Goal: Information Seeking & Learning: Learn about a topic

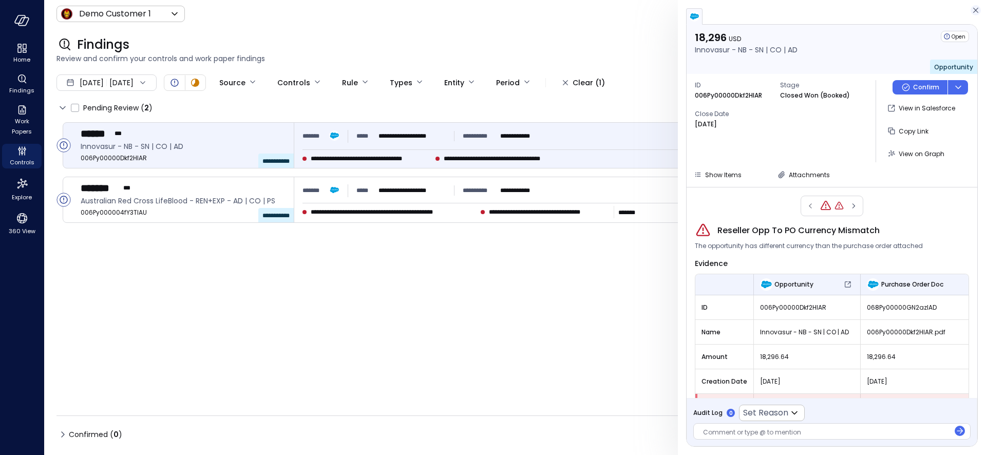
click at [976, 7] on icon "button" at bounding box center [976, 10] width 10 height 12
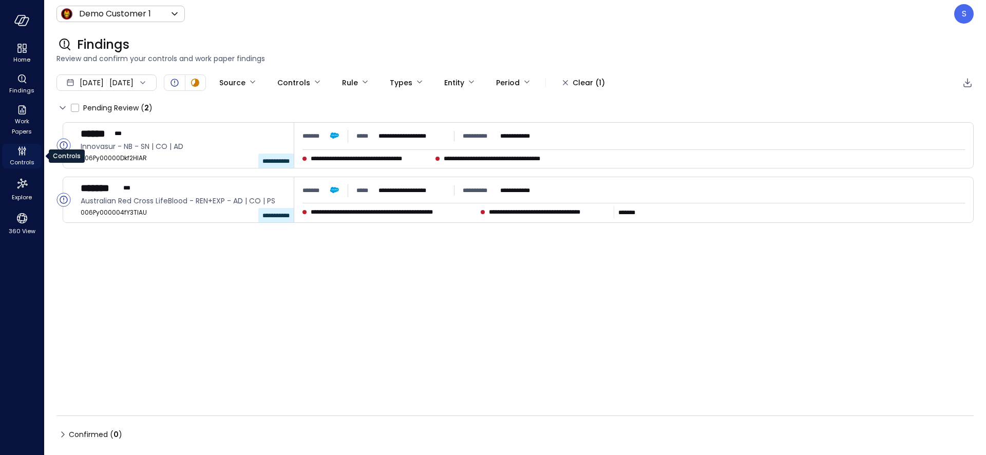
click at [16, 157] on span "Controls" at bounding box center [22, 162] width 25 height 10
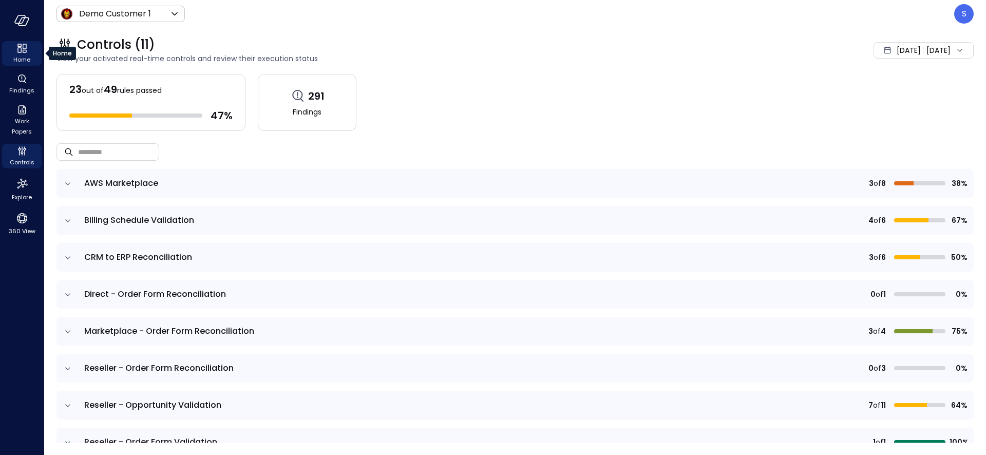
click at [20, 54] on span "Home" at bounding box center [21, 59] width 17 height 10
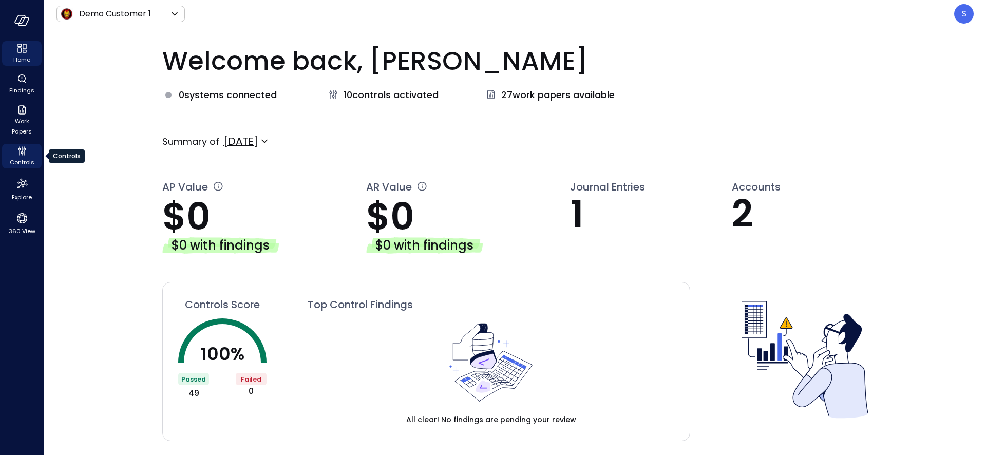
click at [23, 162] on span "Controls" at bounding box center [22, 162] width 25 height 10
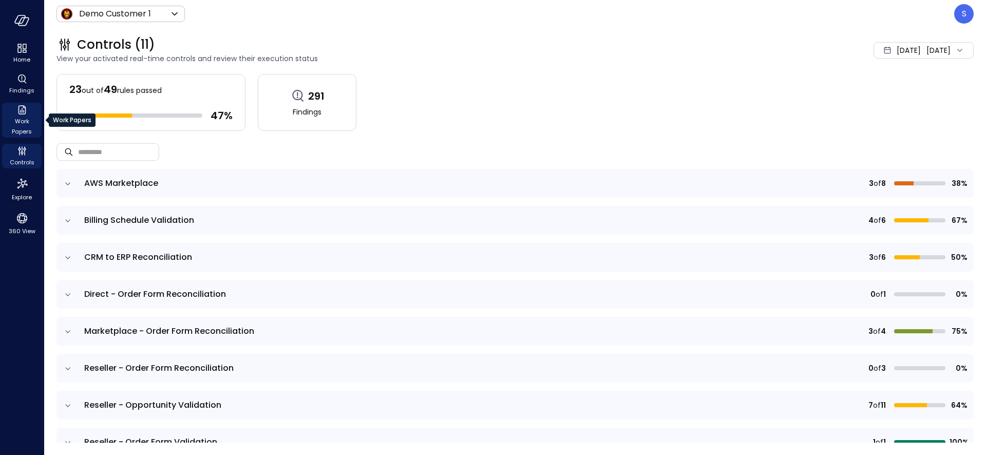
click at [23, 127] on span "Work Papers" at bounding box center [21, 126] width 31 height 21
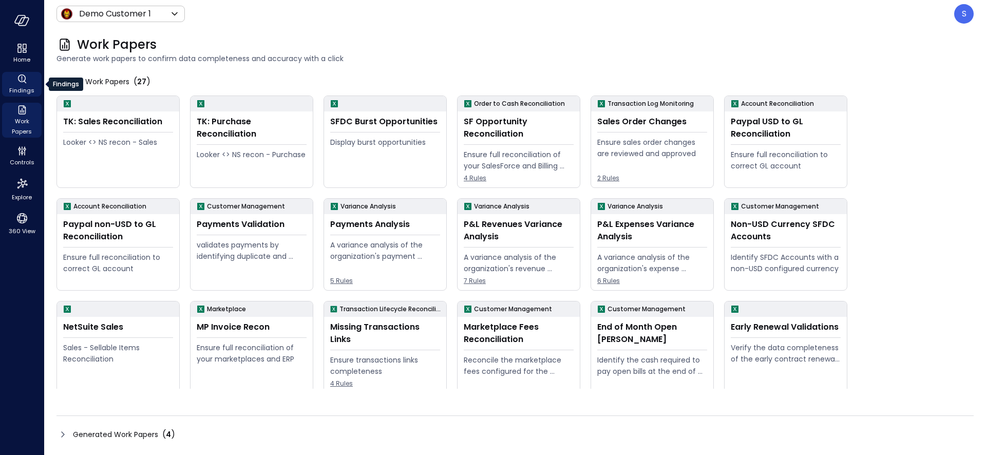
click at [20, 89] on span "Findings" at bounding box center [21, 90] width 25 height 10
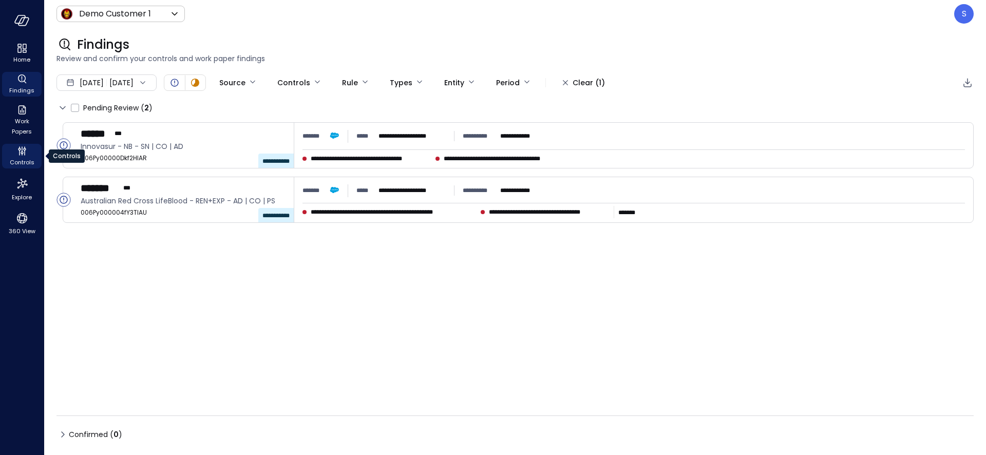
click at [22, 161] on span "Controls" at bounding box center [22, 162] width 25 height 10
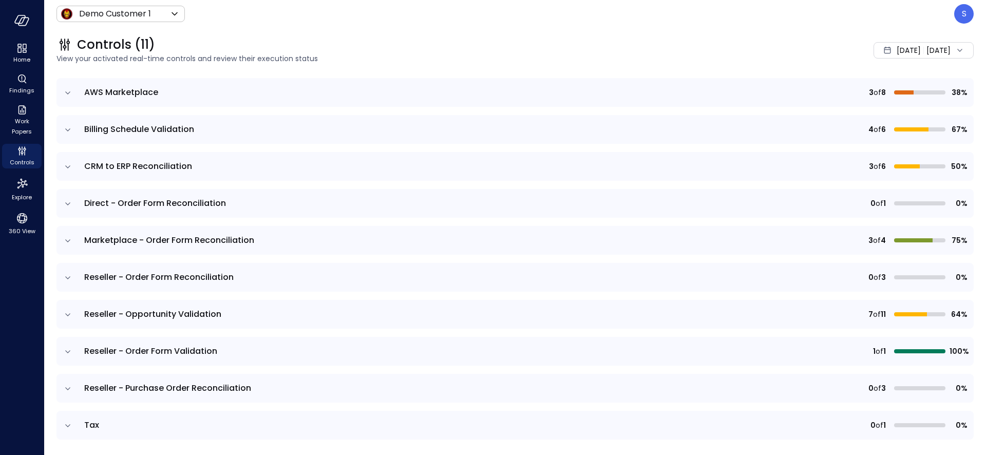
scroll to position [89, 0]
click at [68, 242] on icon "expand row" at bounding box center [67, 242] width 5 height 3
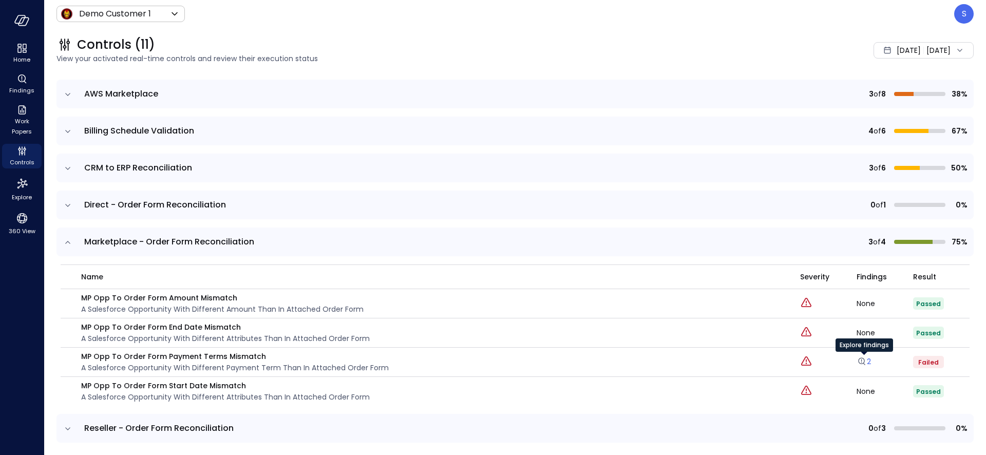
click at [871, 361] on link "2" at bounding box center [864, 362] width 14 height 10
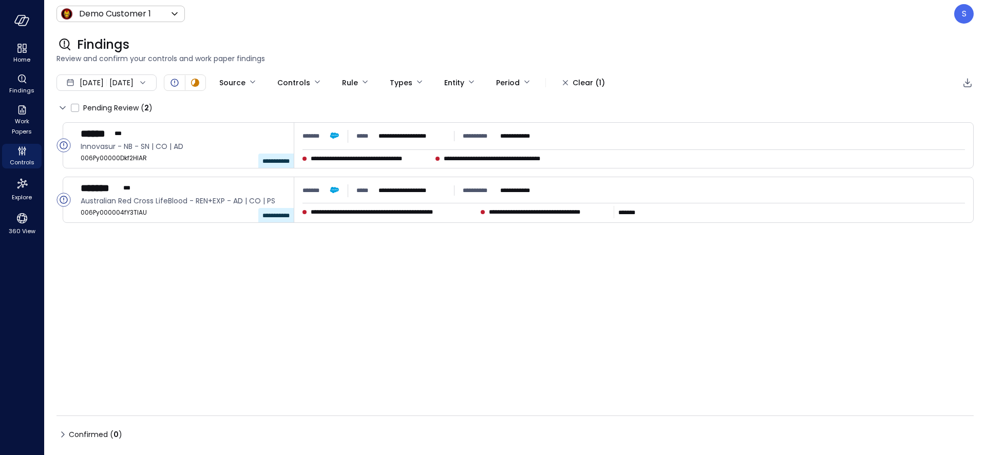
type input "****"
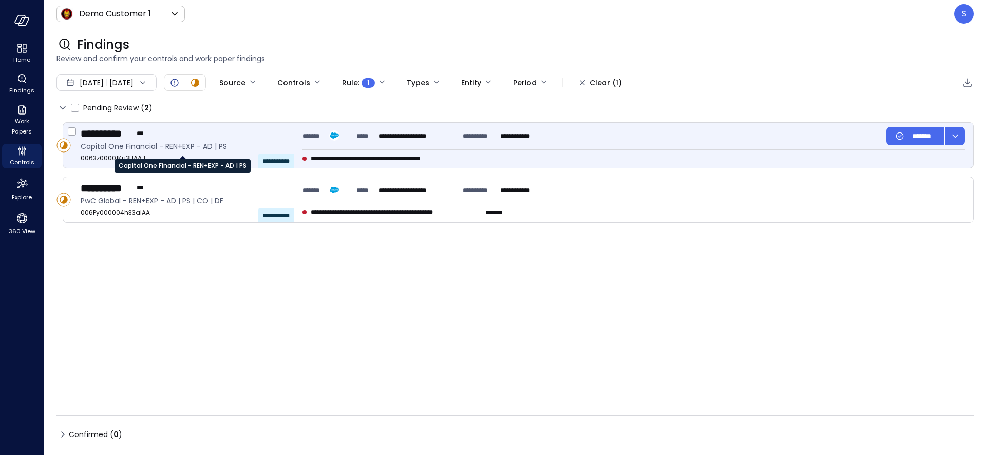
click at [160, 148] on span "Capital One Financial - REN+EXP - AD | PS" at bounding box center [183, 146] width 205 height 11
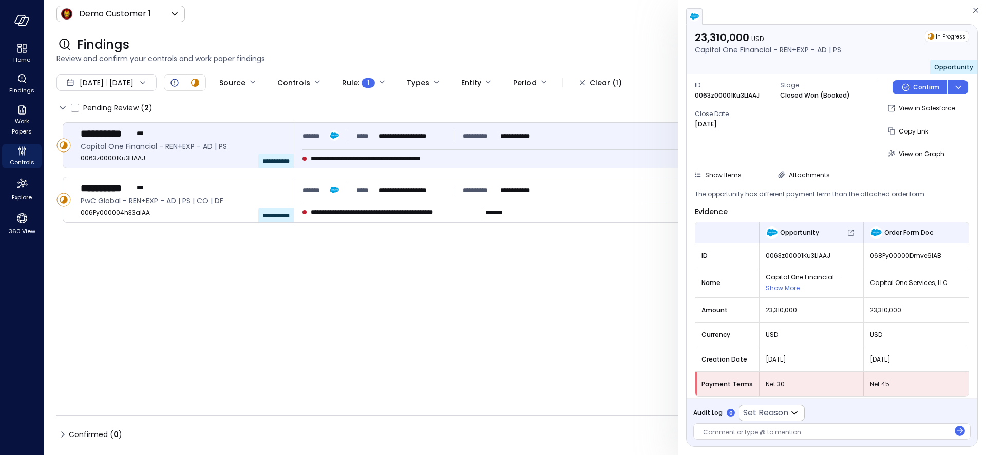
scroll to position [32, 0]
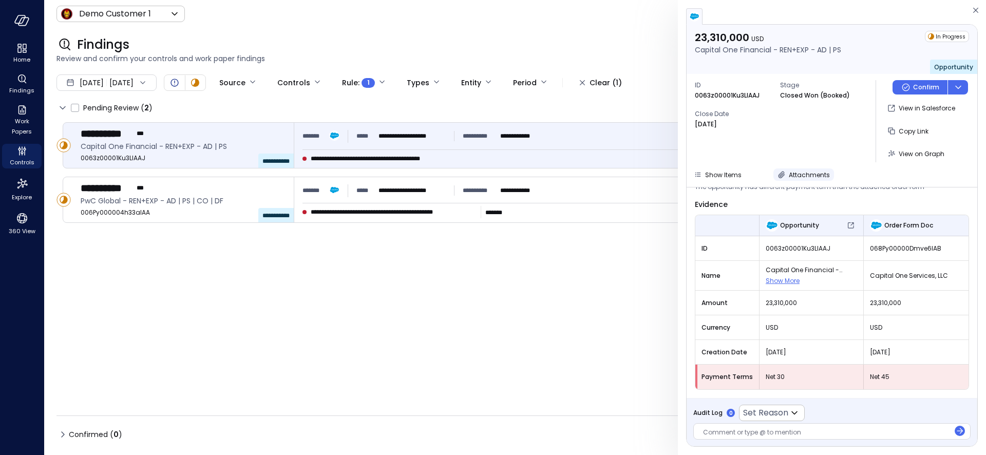
click at [802, 172] on span "Attachments" at bounding box center [809, 175] width 41 height 9
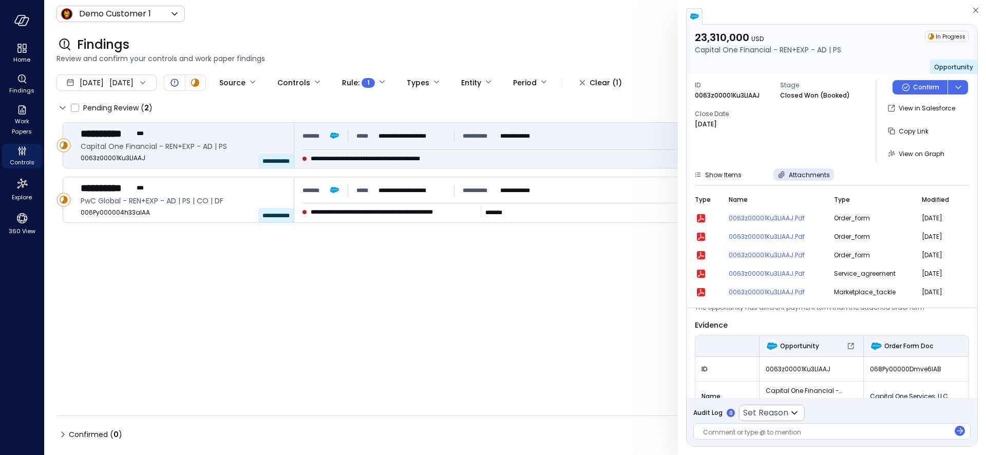
click at [702, 218] on icon "button" at bounding box center [701, 218] width 8 height 8
click at [918, 156] on span "View on Graph" at bounding box center [922, 153] width 46 height 9
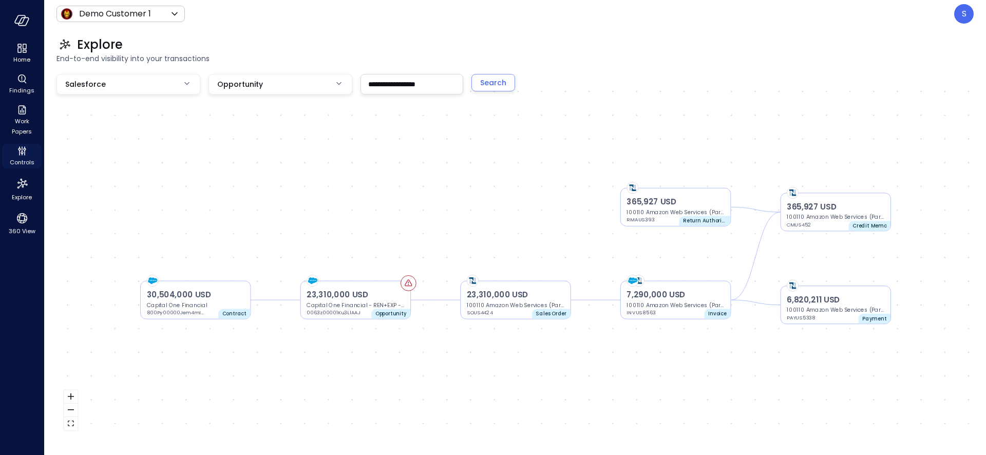
click at [25, 163] on span "Controls" at bounding box center [22, 162] width 25 height 10
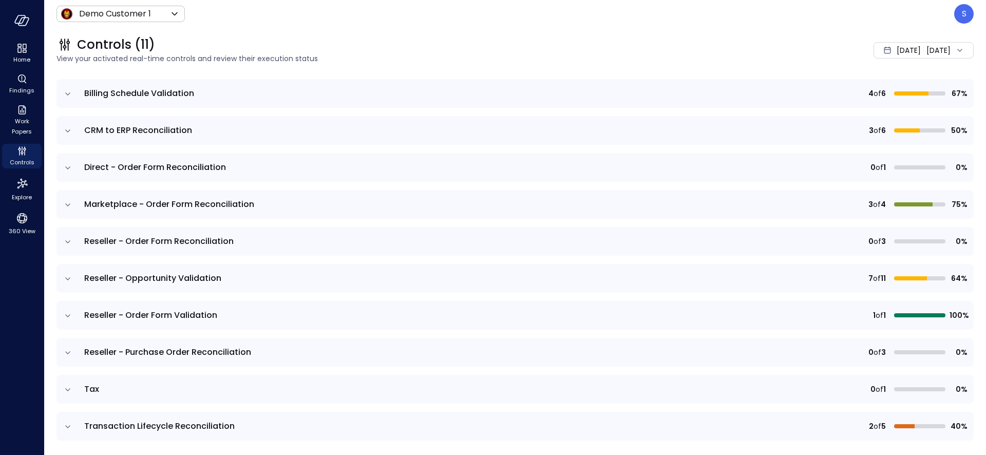
scroll to position [133, 0]
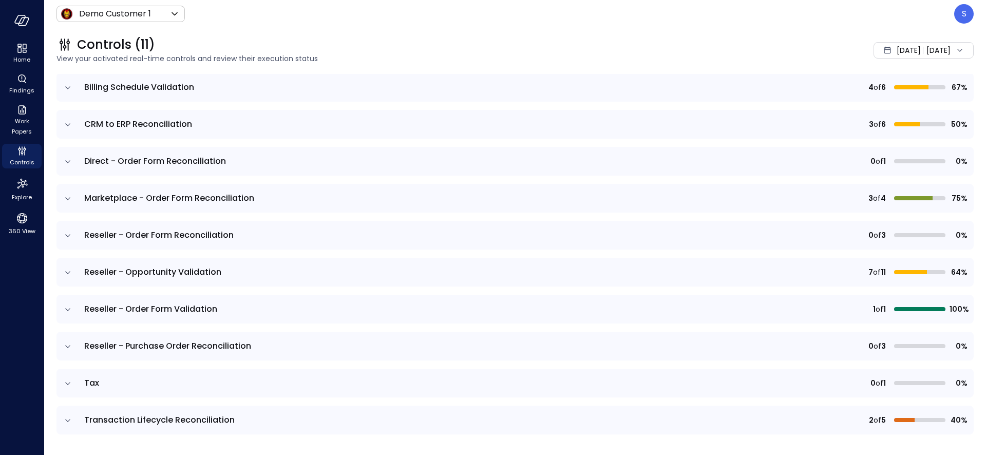
click at [68, 344] on icon "expand row" at bounding box center [68, 347] width 10 height 10
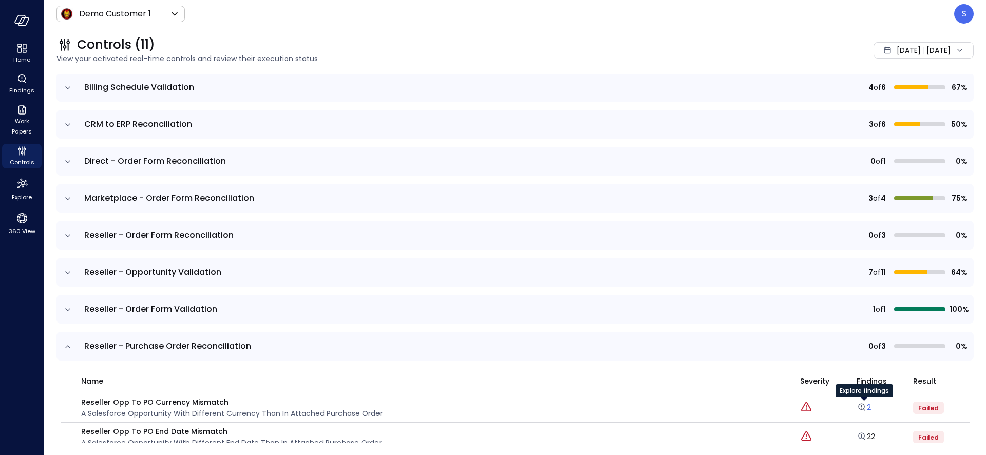
click at [867, 410] on link "2" at bounding box center [864, 407] width 14 height 10
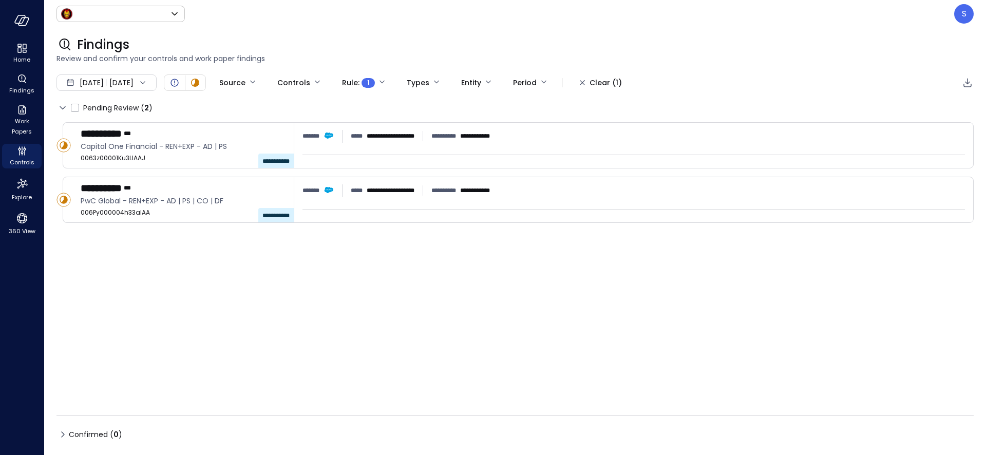
type input "*****"
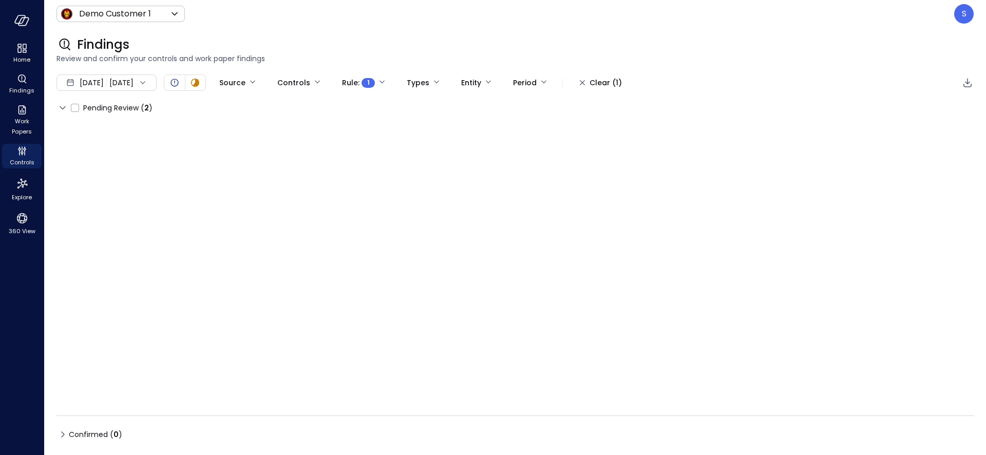
type input "****"
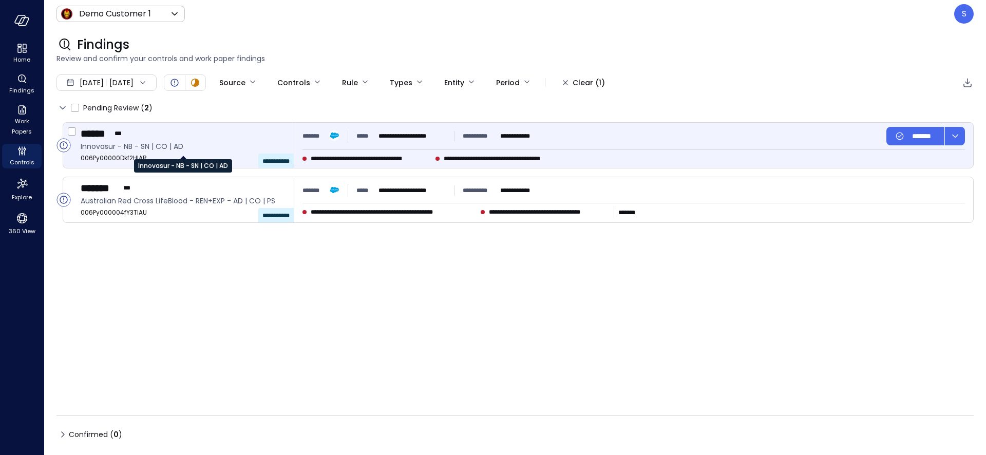
click at [116, 147] on span "Innovasur - NB - SN | CO | AD" at bounding box center [183, 146] width 205 height 11
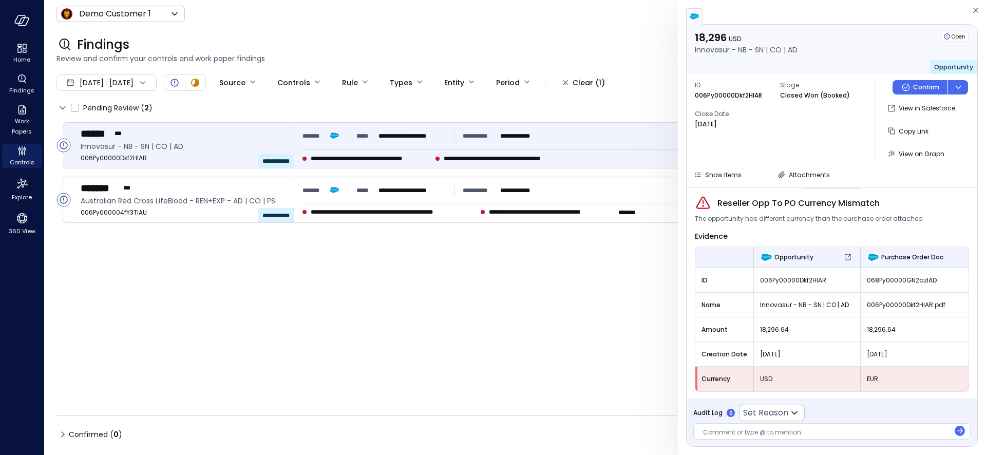
scroll to position [29, 0]
click at [796, 175] on span "Attachments" at bounding box center [809, 175] width 41 height 9
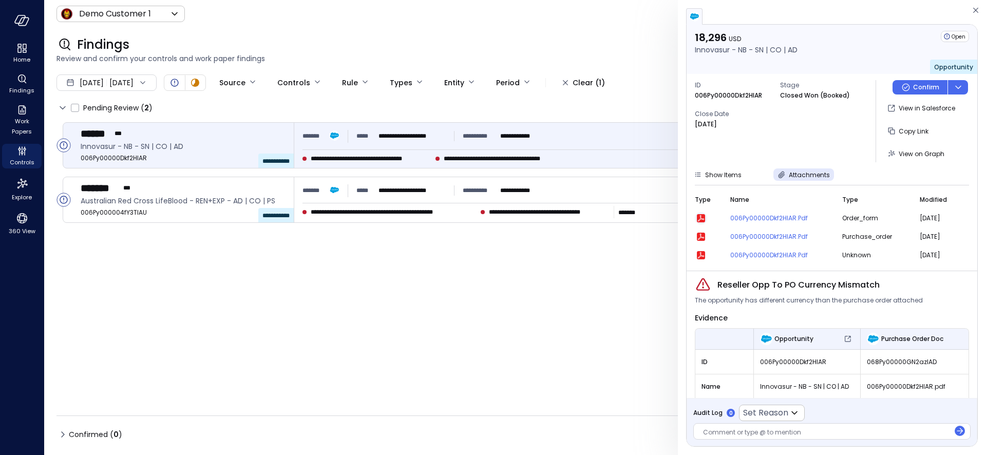
click at [701, 216] on icon "button" at bounding box center [701, 218] width 6 height 6
click at [975, 8] on icon "button" at bounding box center [976, 10] width 10 height 12
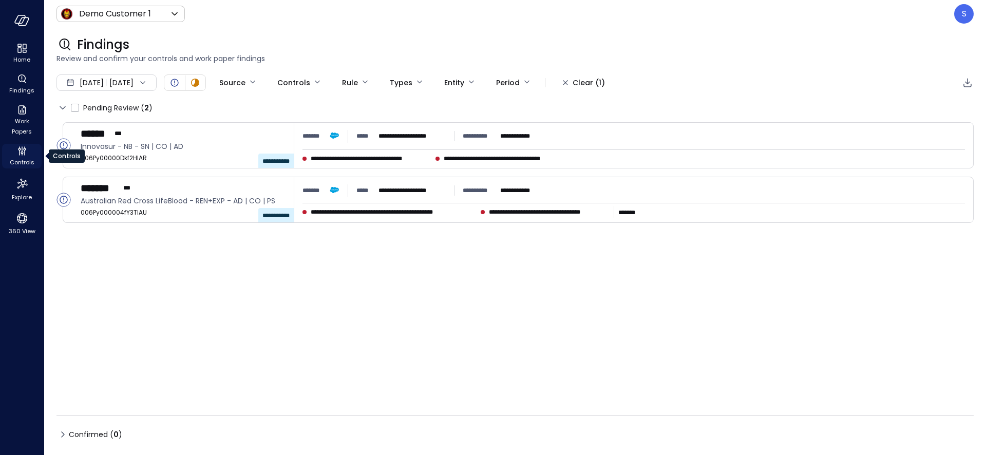
click at [17, 160] on span "Controls" at bounding box center [22, 162] width 25 height 10
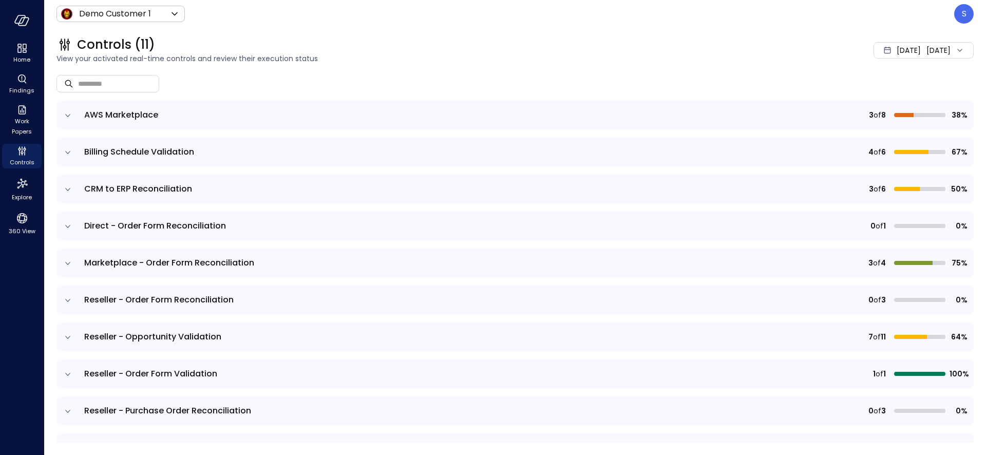
scroll to position [75, 0]
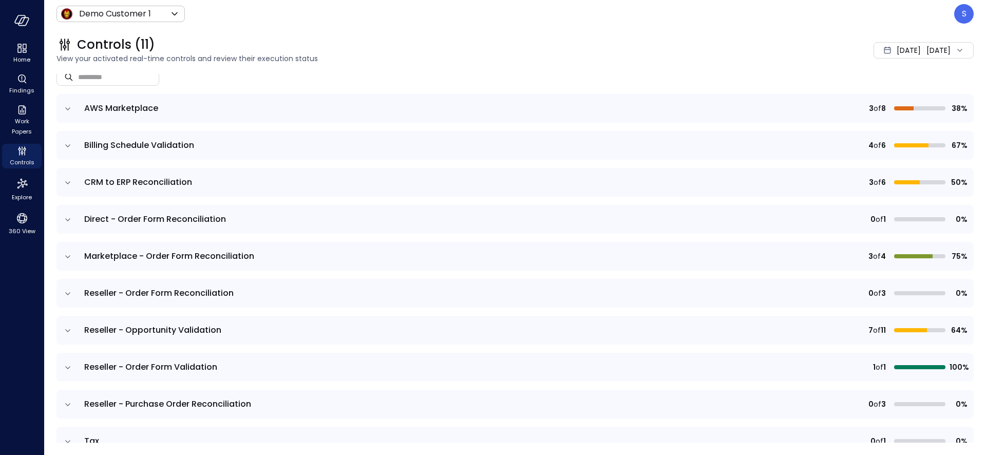
click at [68, 255] on icon "expand row" at bounding box center [68, 257] width 10 height 10
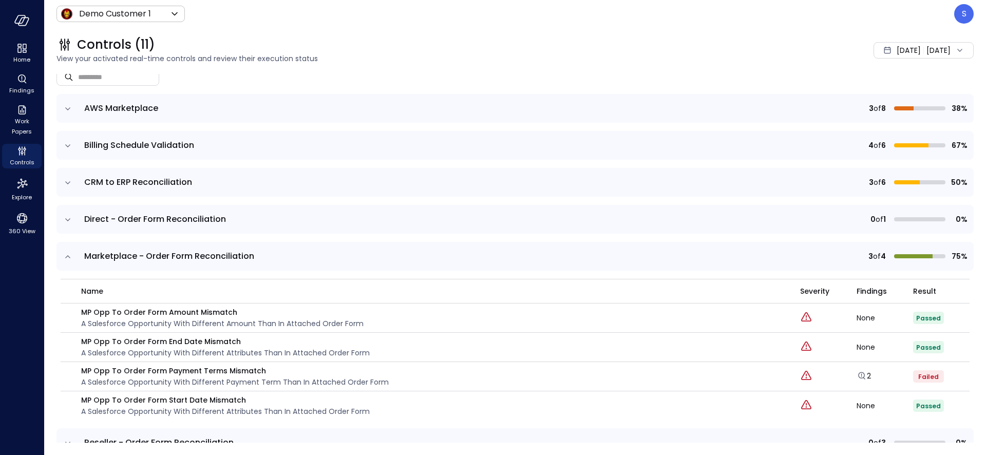
click at [68, 254] on icon "expand row" at bounding box center [68, 257] width 10 height 10
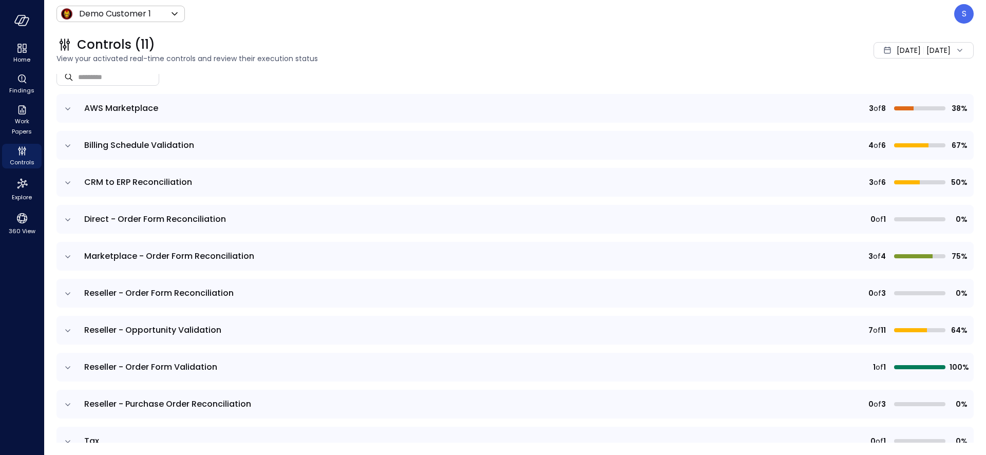
click at [68, 406] on icon "expand row" at bounding box center [68, 405] width 10 height 10
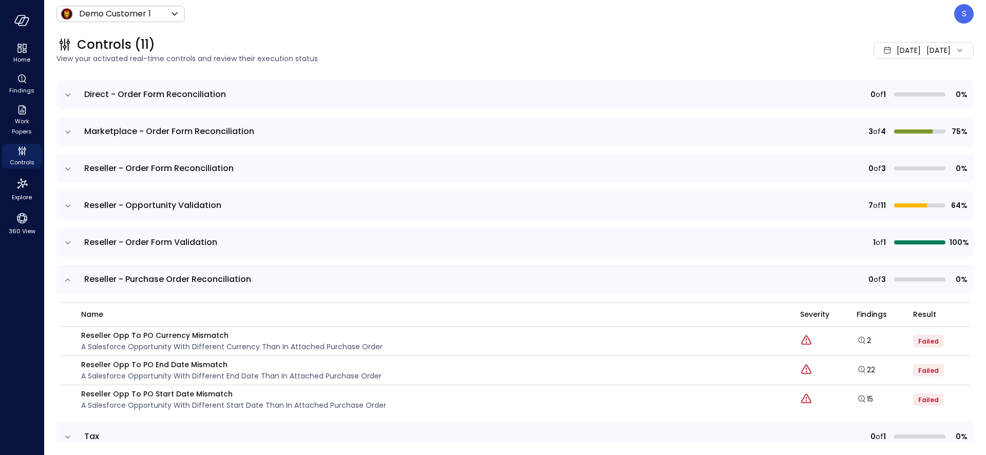
scroll to position [196, 0]
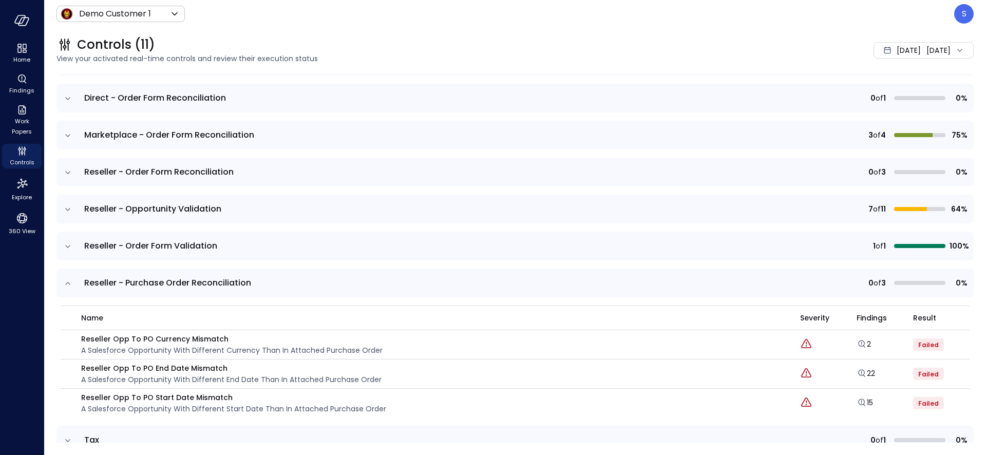
click at [69, 282] on icon "expand row" at bounding box center [68, 283] width 10 height 10
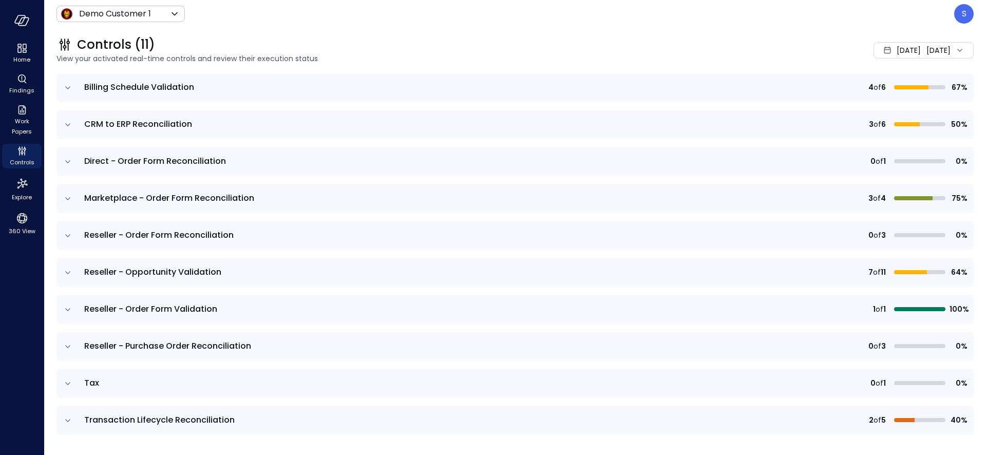
scroll to position [133, 0]
click at [67, 197] on icon "expand row" at bounding box center [68, 199] width 10 height 10
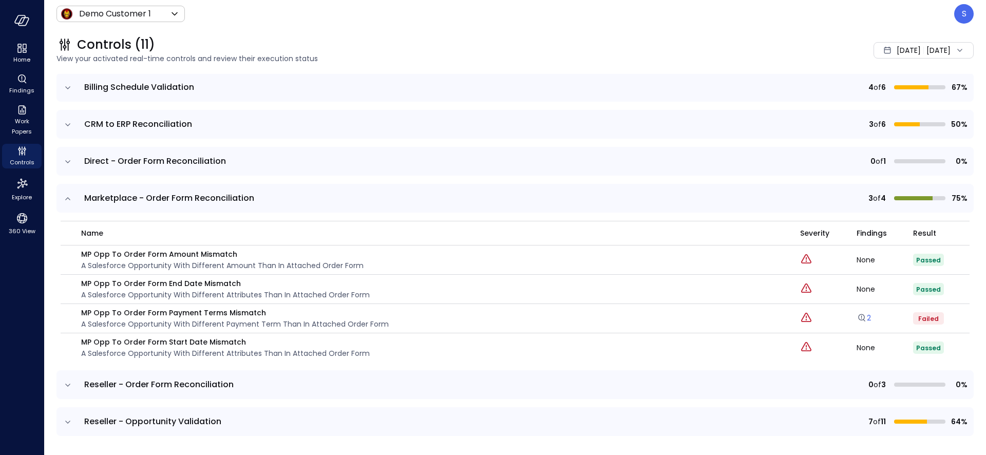
click at [870, 316] on link "2" at bounding box center [864, 318] width 14 height 10
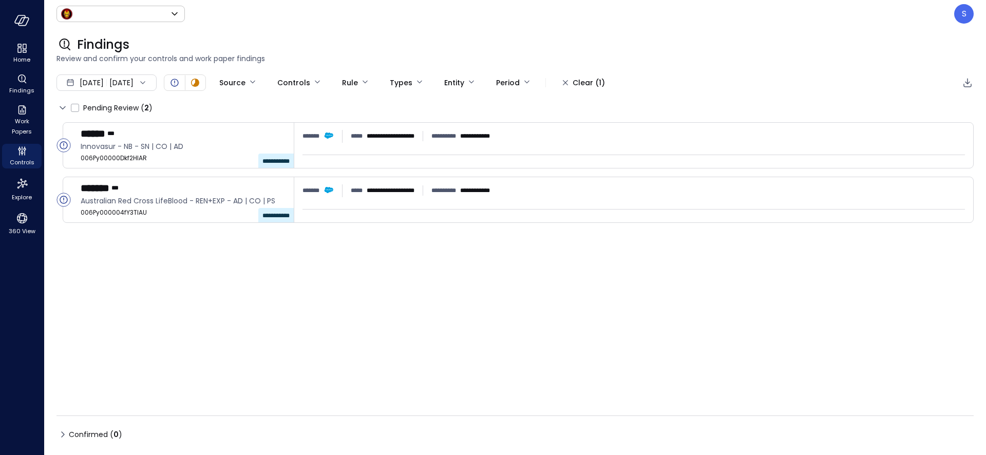
type input "*****"
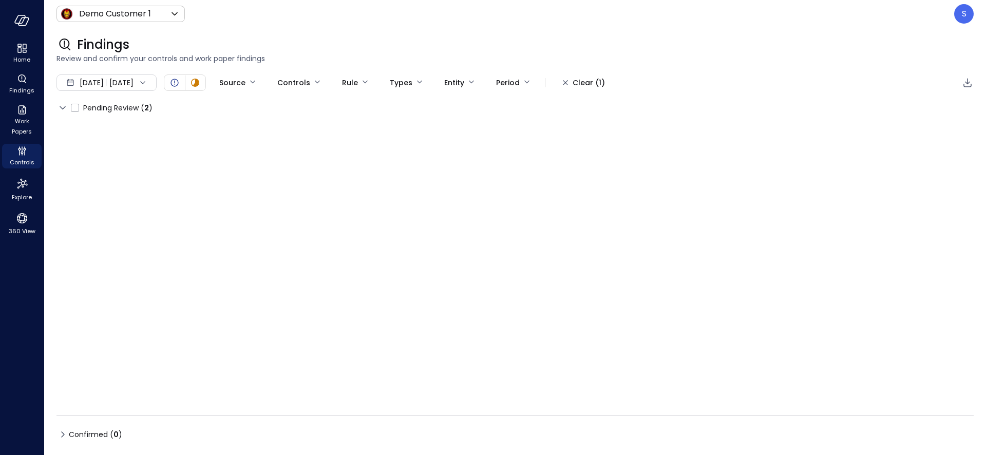
type input "****"
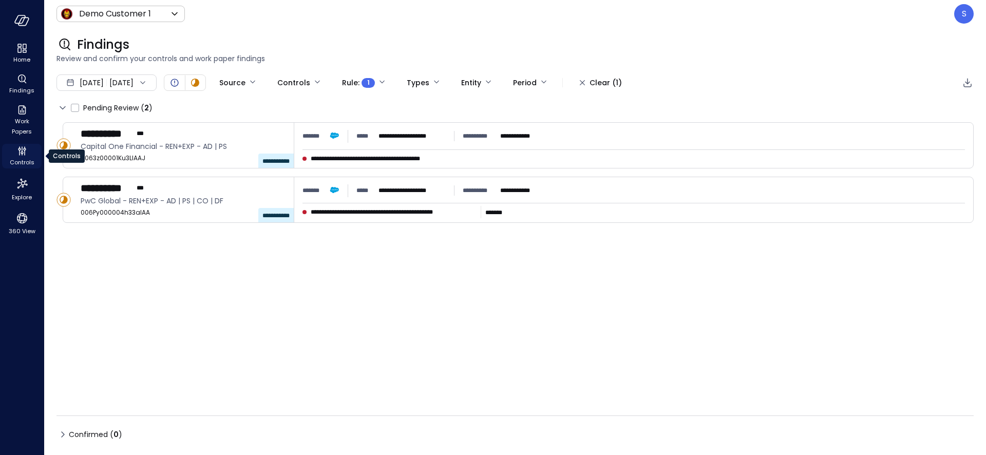
click at [24, 160] on span "Controls" at bounding box center [22, 162] width 25 height 10
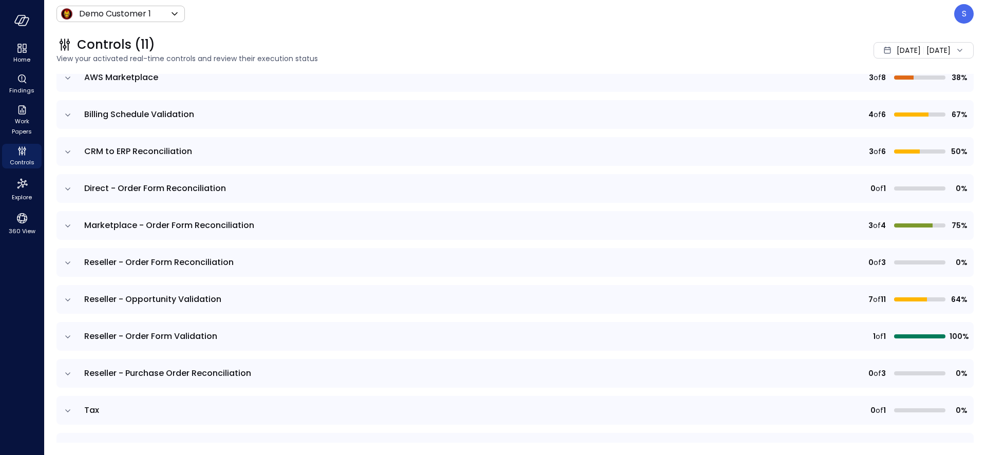
scroll to position [112, 0]
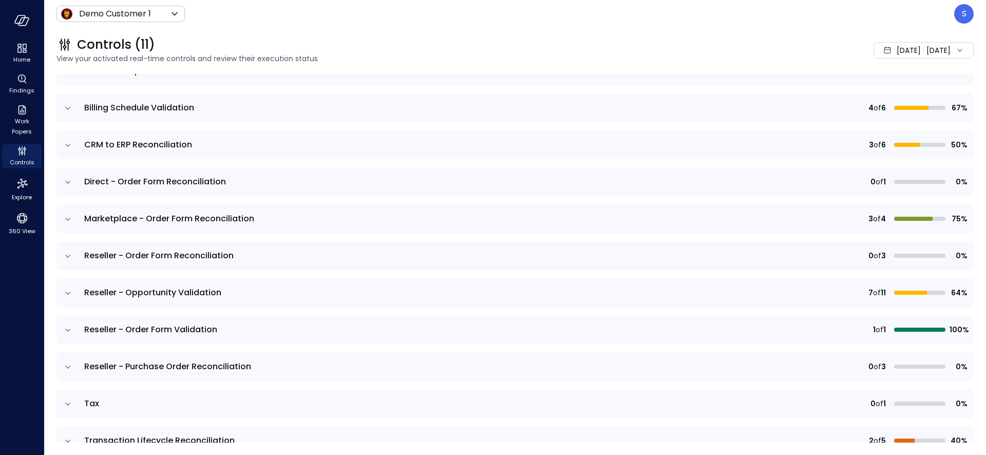
click at [66, 216] on icon "expand row" at bounding box center [68, 219] width 10 height 10
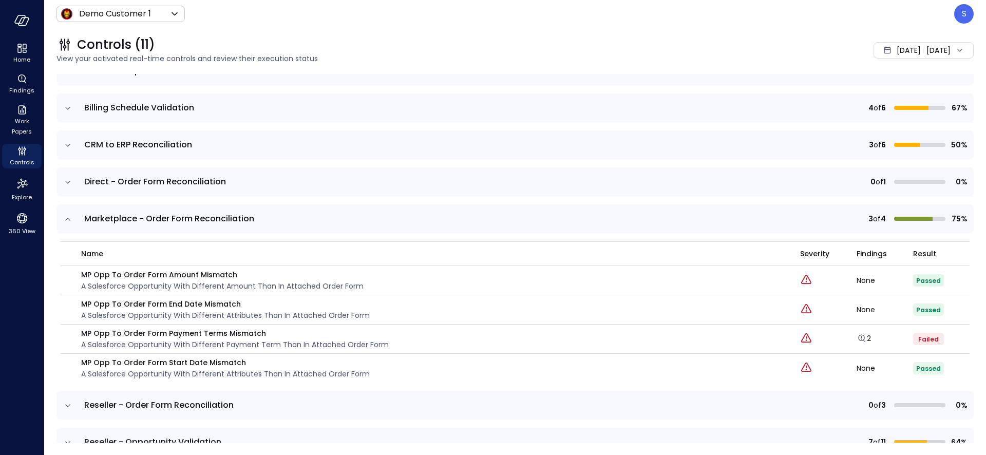
click at [66, 216] on icon "expand row" at bounding box center [68, 219] width 10 height 10
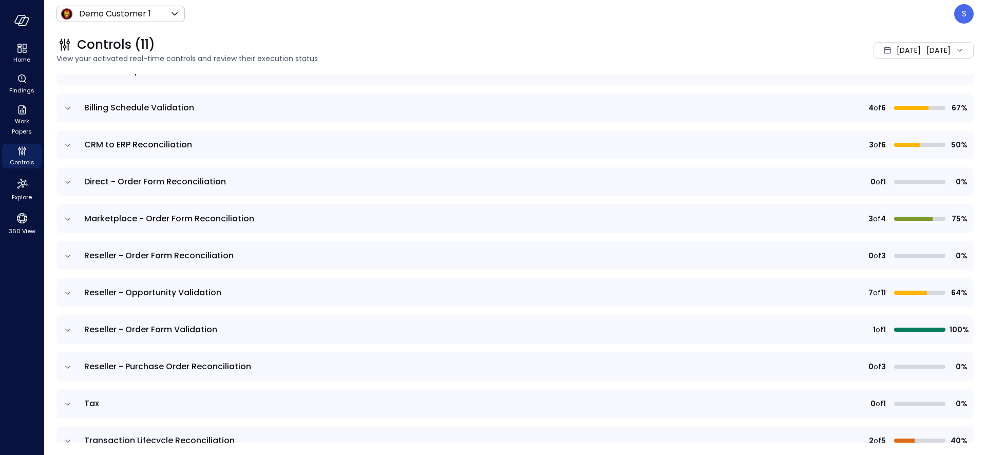
click at [69, 368] on icon "expand row" at bounding box center [68, 367] width 10 height 10
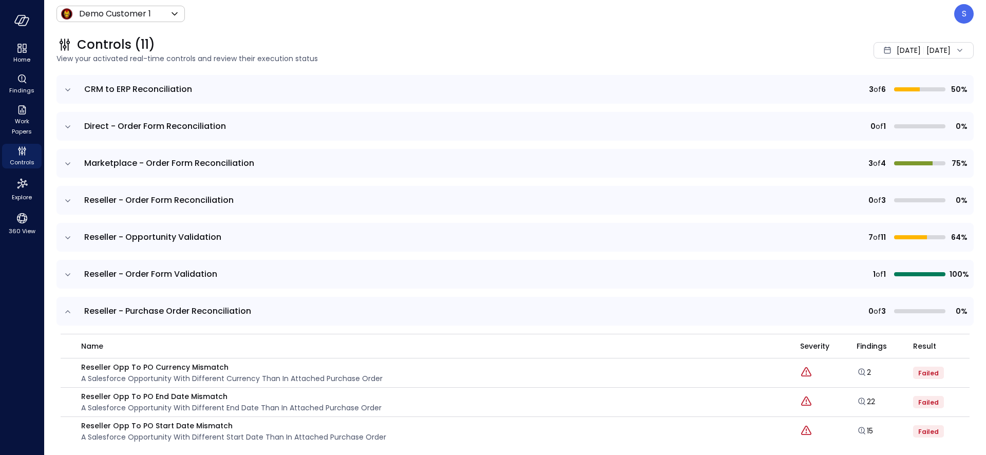
scroll to position [166, 0]
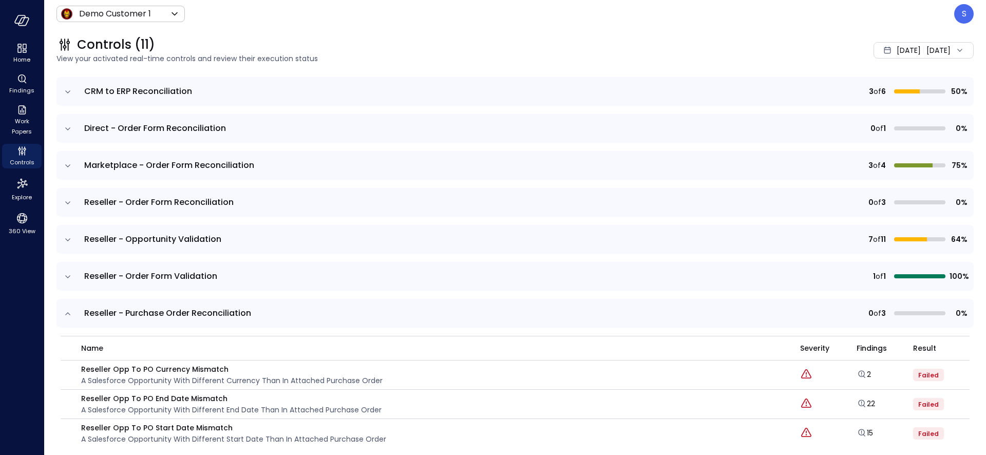
click at [68, 311] on icon "expand row" at bounding box center [68, 314] width 10 height 10
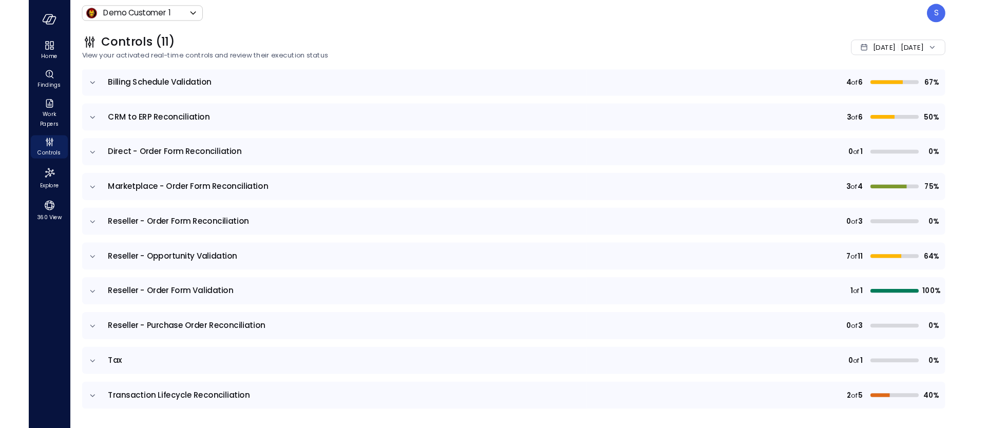
scroll to position [133, 0]
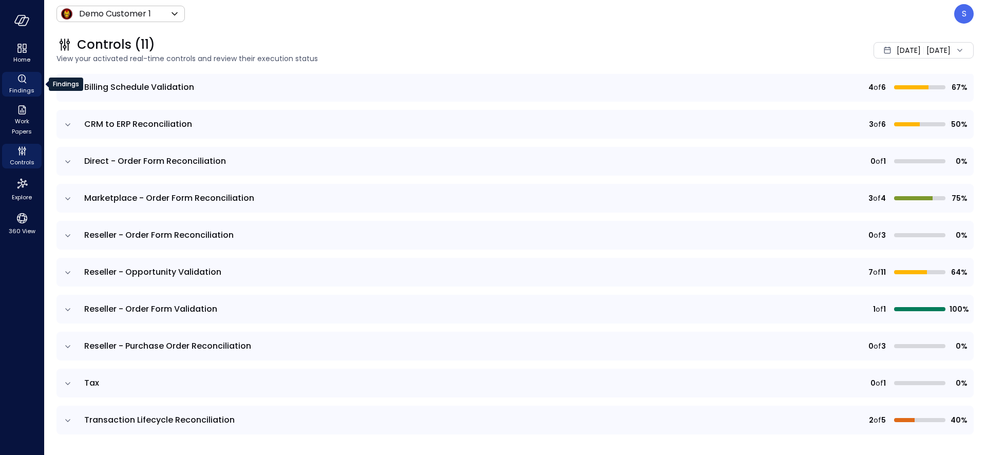
click at [20, 86] on span "Findings" at bounding box center [21, 90] width 25 height 10
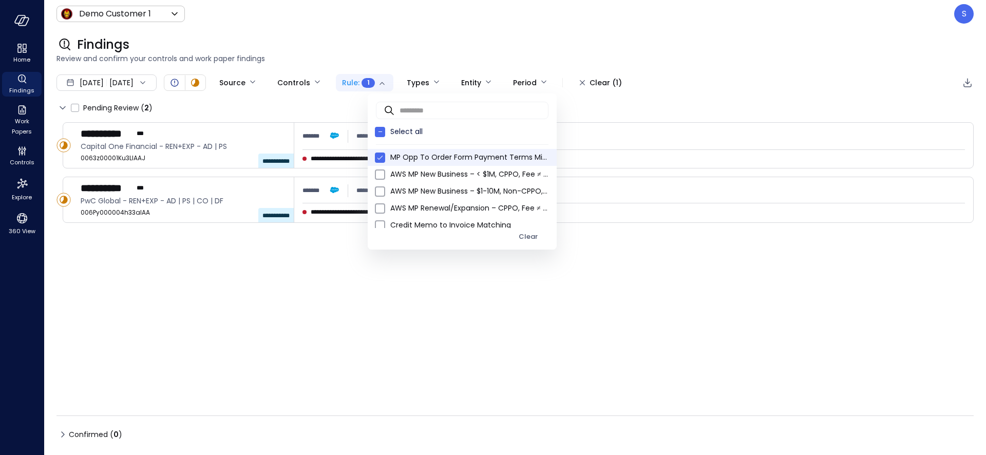
click at [416, 82] on body "**********" at bounding box center [493, 227] width 986 height 455
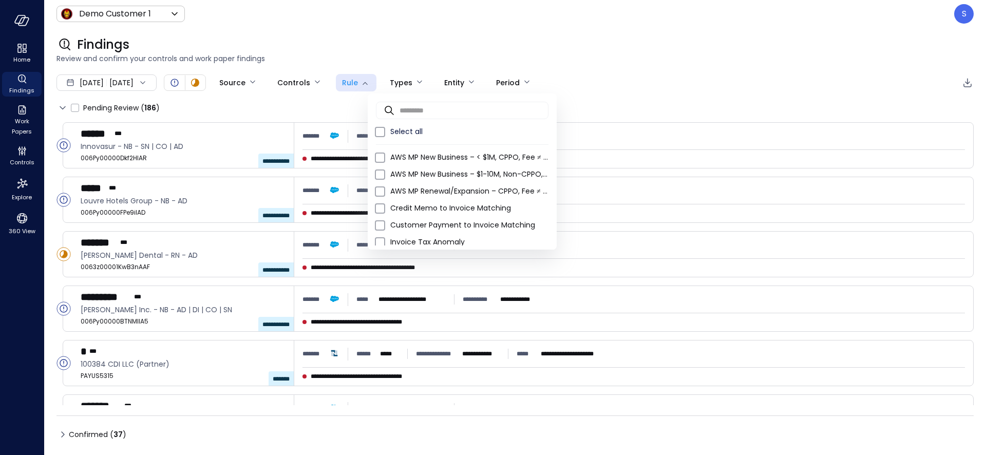
click at [18, 123] on div at bounding box center [493, 227] width 986 height 455
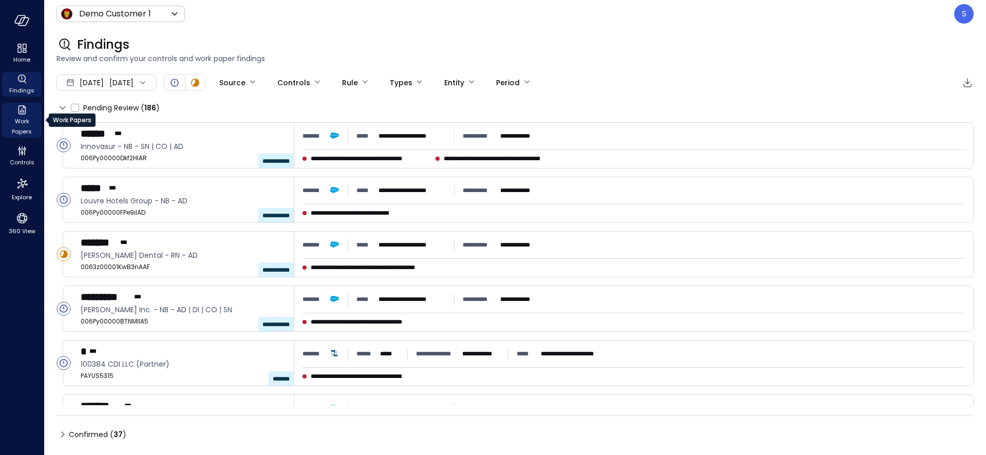
click at [21, 124] on span "Work Papers" at bounding box center [21, 126] width 31 height 21
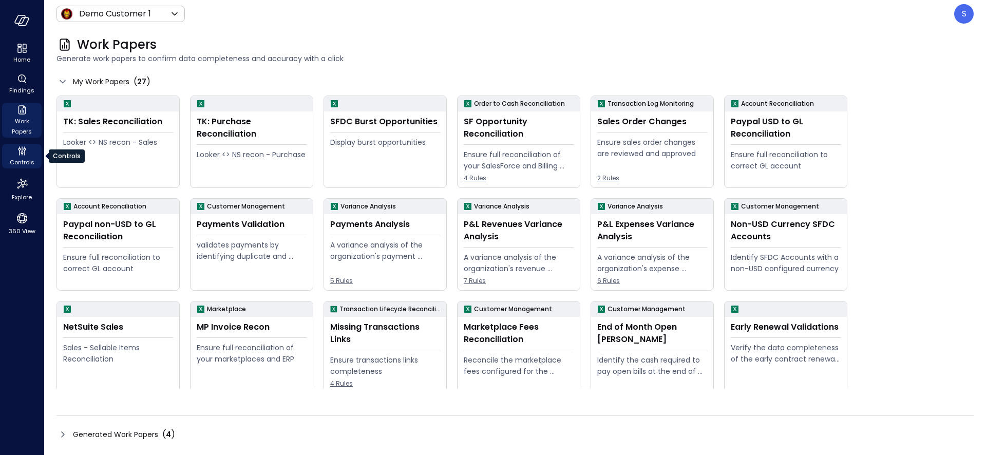
click at [22, 162] on span "Controls" at bounding box center [22, 162] width 25 height 10
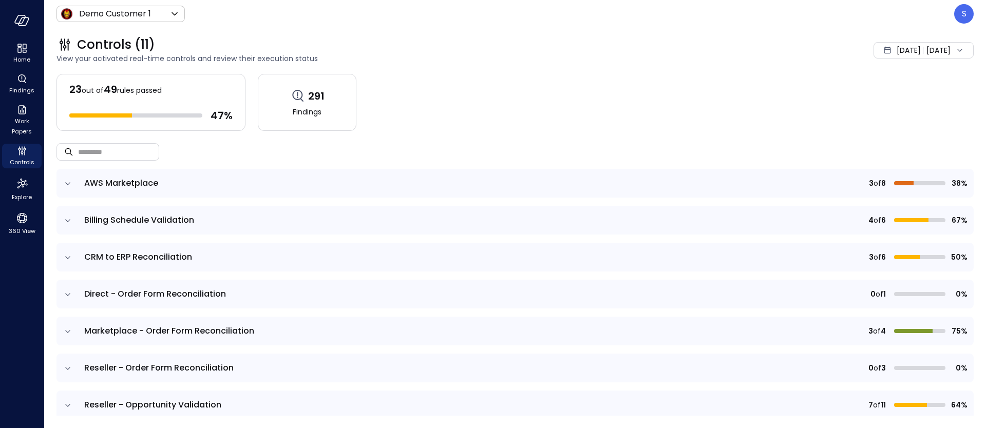
scroll to position [7, 0]
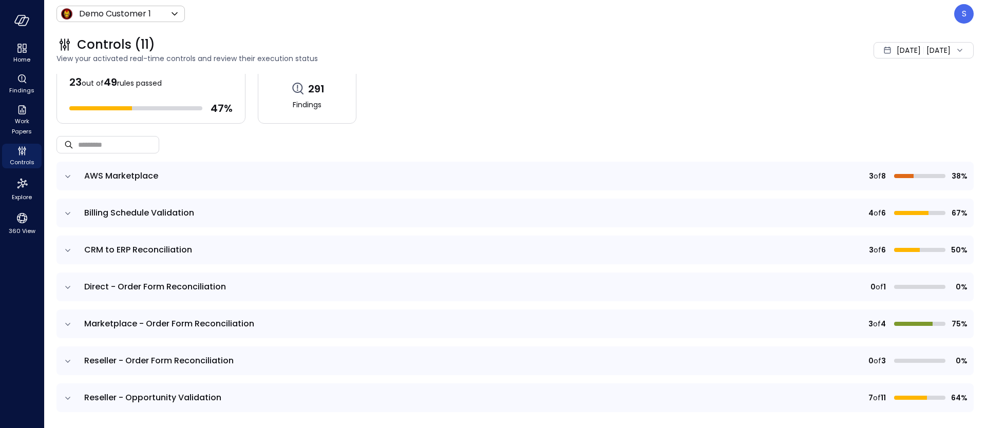
click at [67, 175] on icon "expand row" at bounding box center [68, 177] width 10 height 10
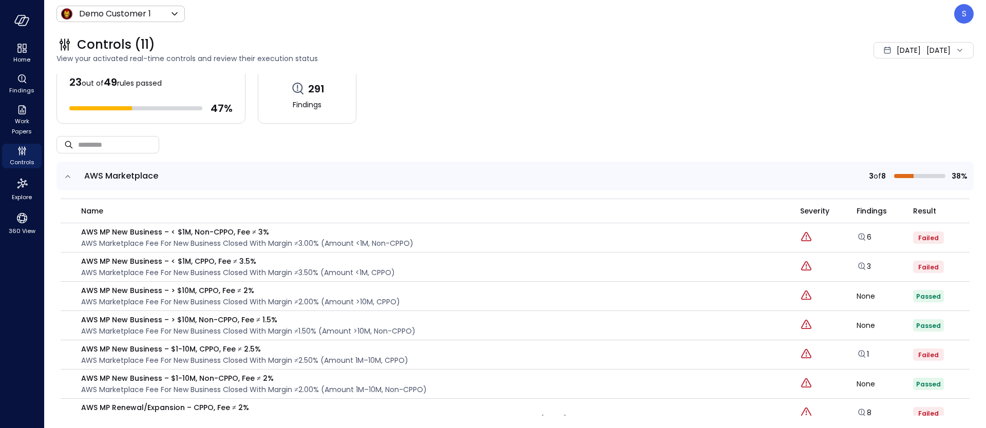
click at [67, 175] on icon "expand row" at bounding box center [67, 176] width 5 height 3
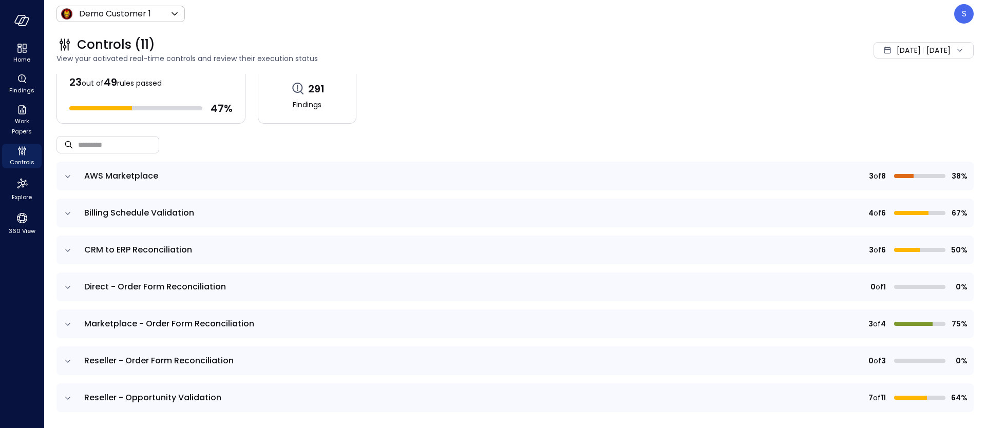
click at [69, 212] on icon "expand row" at bounding box center [68, 214] width 10 height 10
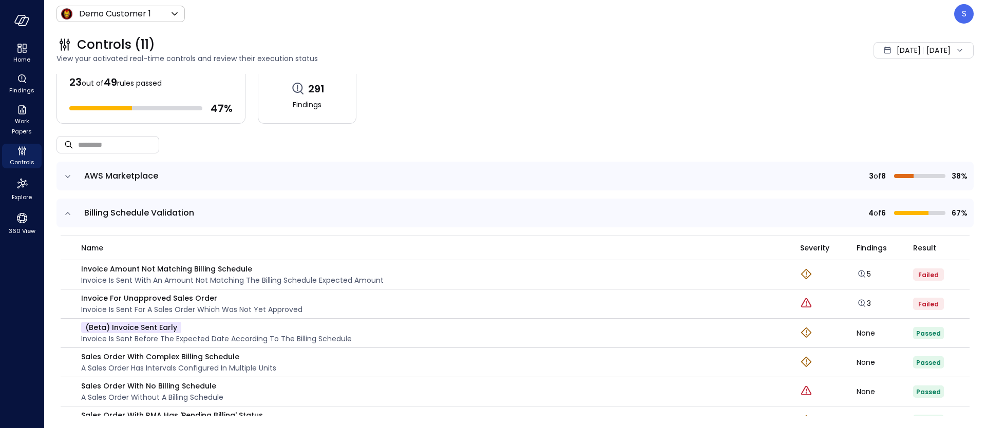
click at [66, 212] on icon "expand row" at bounding box center [68, 214] width 10 height 10
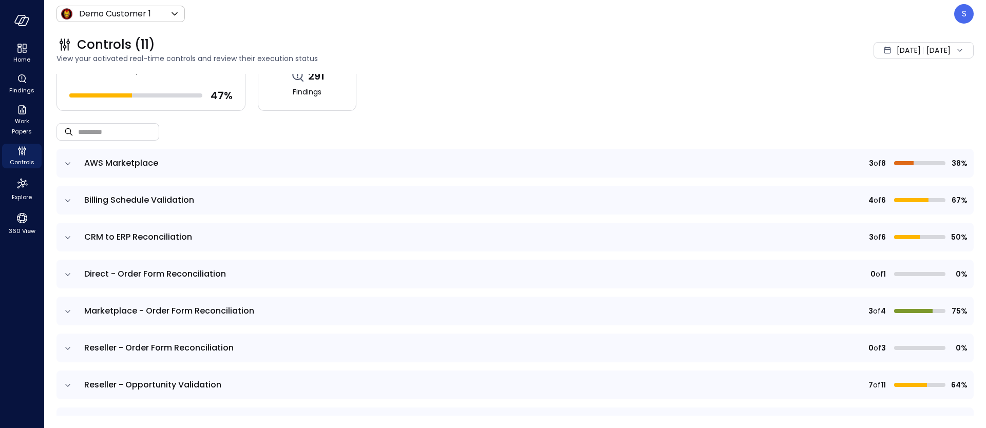
scroll to position [25, 0]
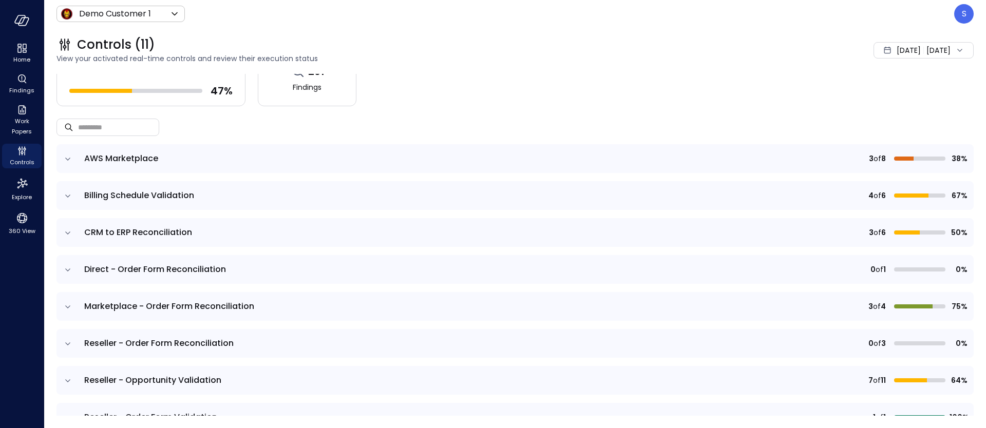
click at [68, 307] on icon "expand row" at bounding box center [68, 307] width 10 height 10
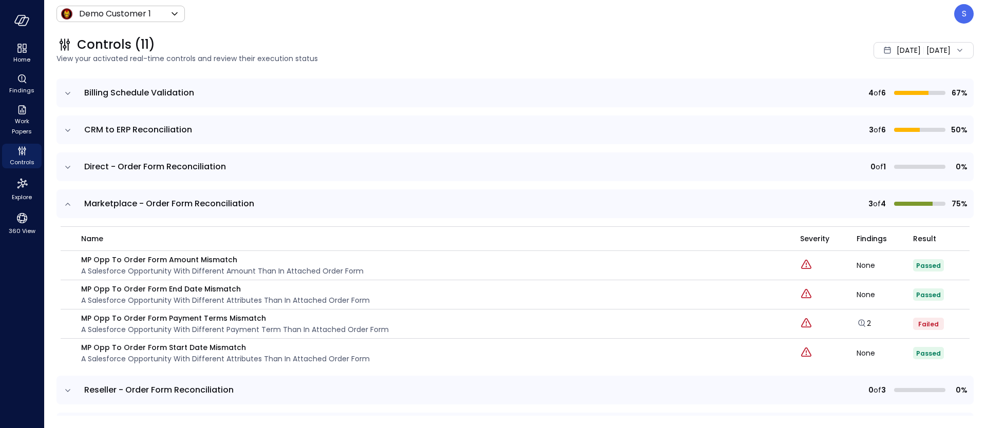
scroll to position [128, 0]
click at [870, 324] on link "2" at bounding box center [864, 322] width 14 height 10
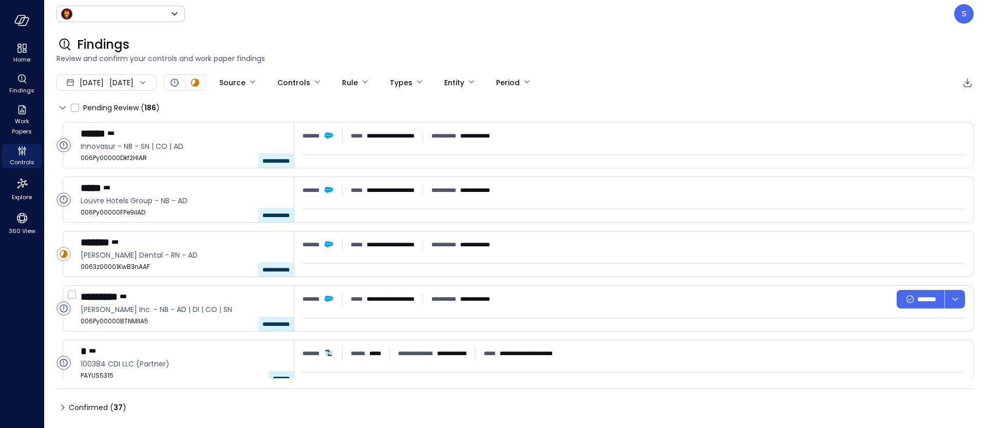
type input "*****"
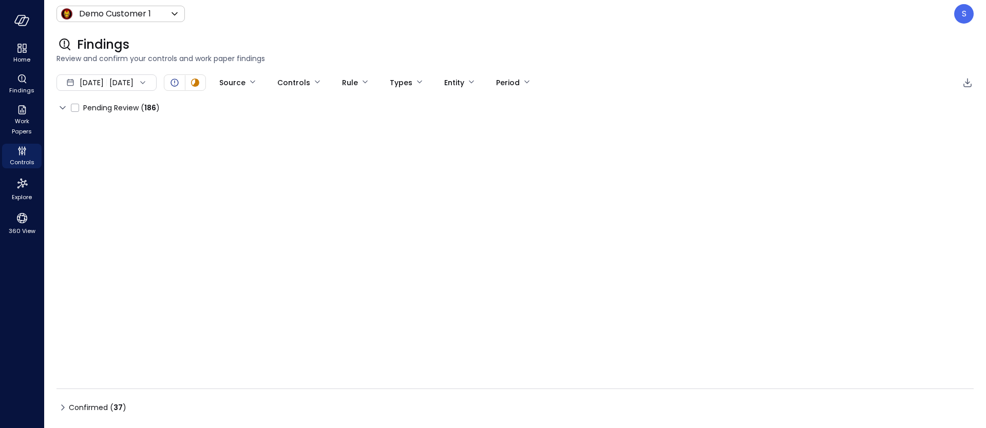
type input "****"
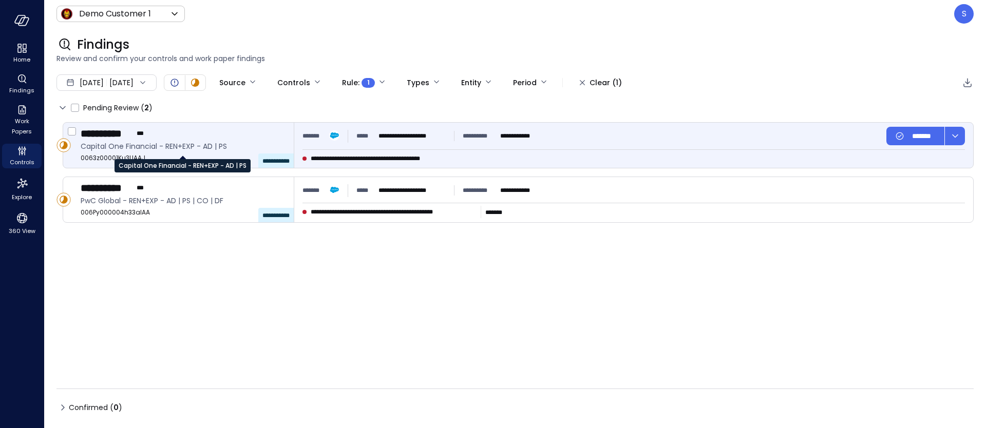
click at [103, 147] on span "Capital One Financial - REN+EXP - AD | PS" at bounding box center [183, 146] width 205 height 11
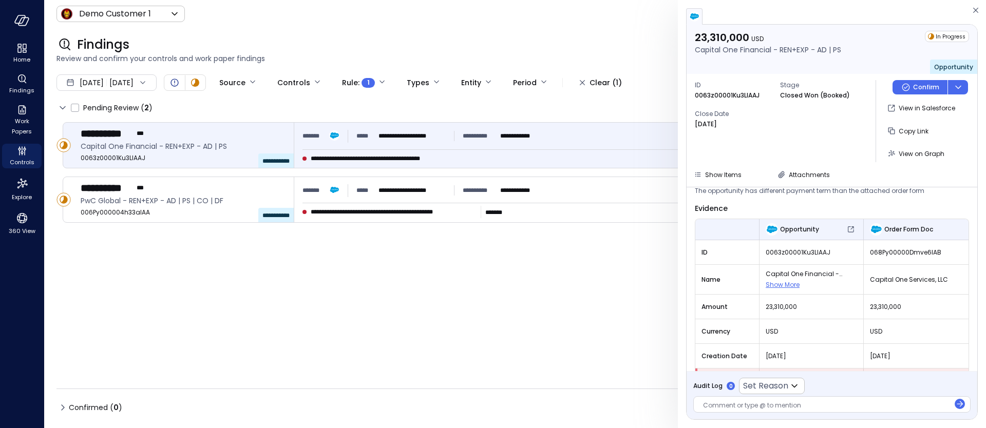
scroll to position [20, 0]
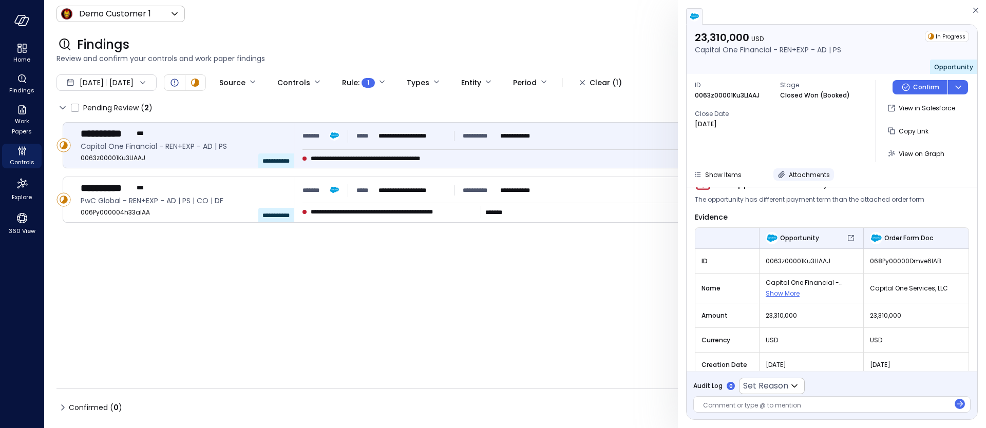
click at [800, 177] on span "Attachments" at bounding box center [809, 175] width 41 height 9
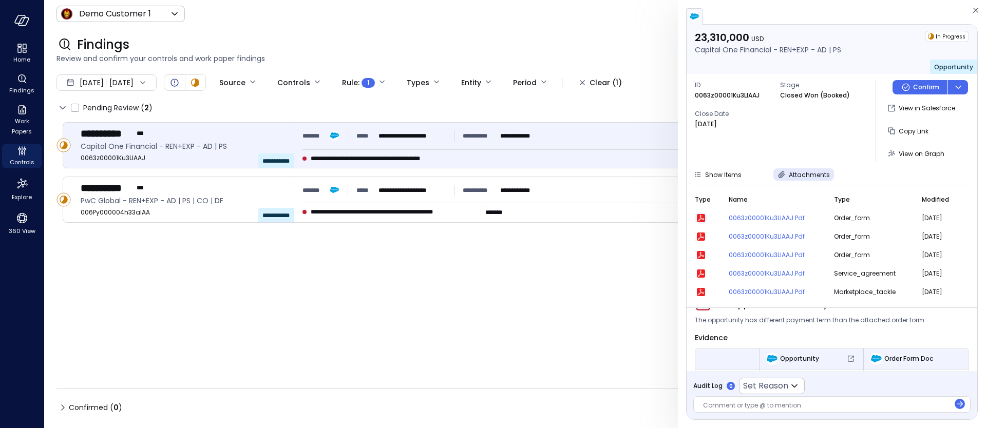
click at [701, 217] on icon "button" at bounding box center [701, 218] width 6 height 6
click at [794, 299] on td "0063z00001Ku3LlAAJ.pdf" at bounding box center [781, 292] width 105 height 18
click at [787, 318] on span "The opportunity has different payment term than the attached order form" at bounding box center [810, 320] width 230 height 10
click at [756, 153] on div "ID 0063z00001Ku3LlAAJ Stage Closed Won (Booked) Close Date Jan 30, 2025" at bounding box center [781, 121] width 173 height 82
click at [783, 174] on icon "button" at bounding box center [782, 175] width 7 height 7
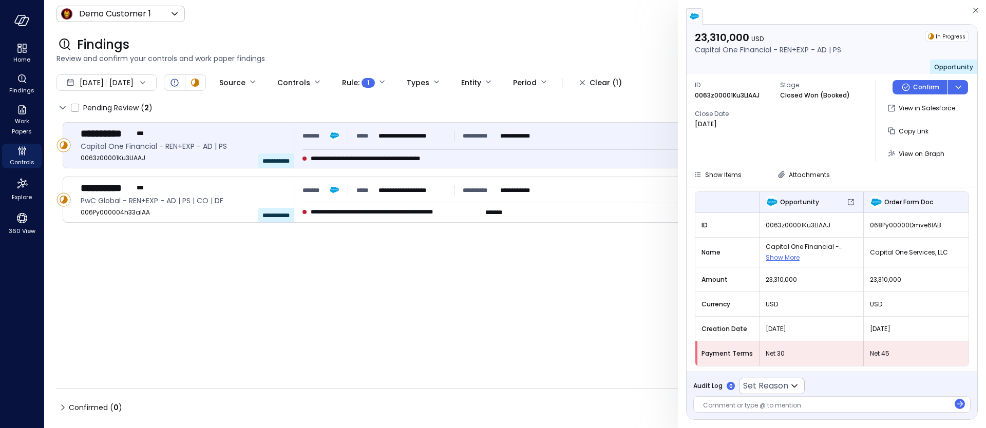
scroll to position [59, 0]
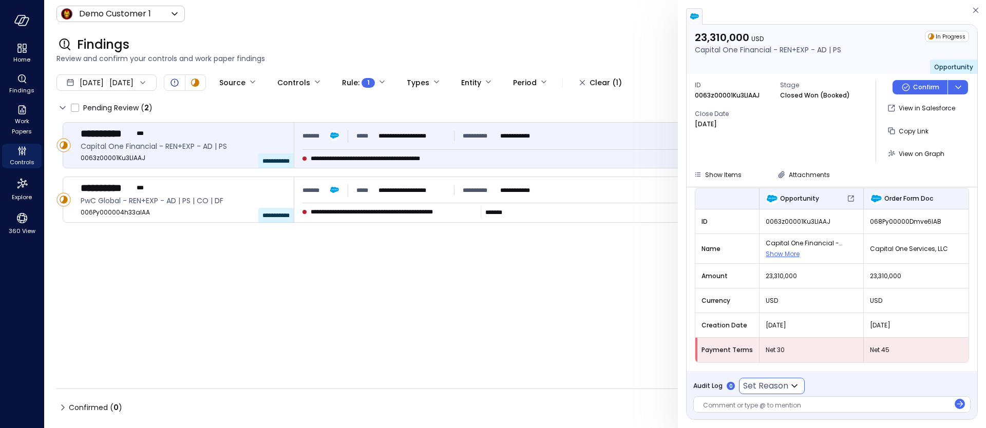
click at [795, 385] on icon at bounding box center [795, 386] width 12 height 12
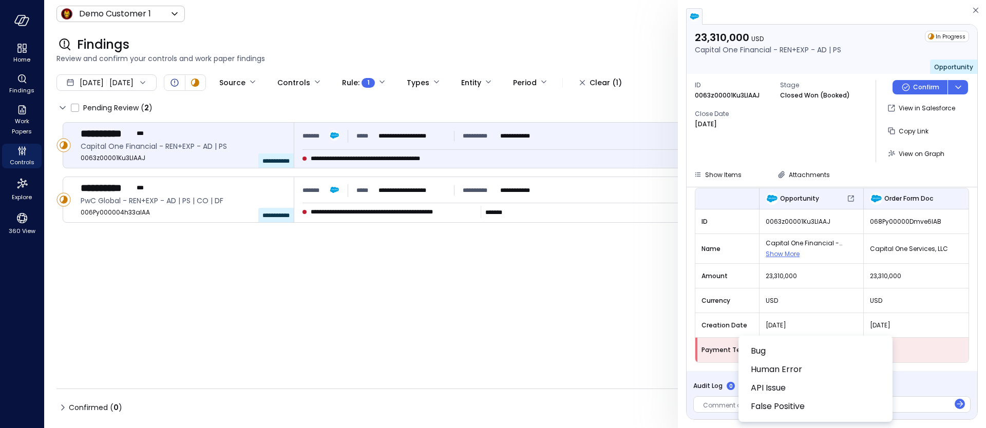
click at [720, 405] on div at bounding box center [493, 214] width 986 height 428
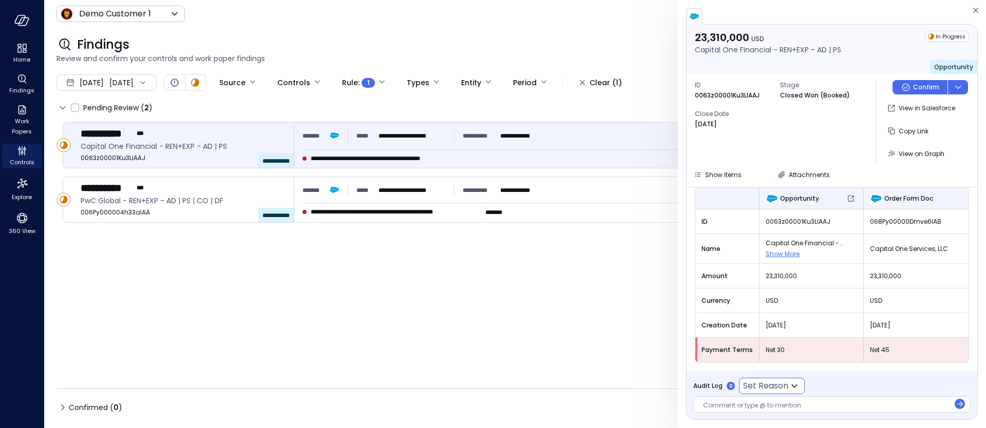
click at [720, 405] on div at bounding box center [826, 406] width 247 height 11
click at [913, 157] on span "View on Graph" at bounding box center [922, 153] width 46 height 9
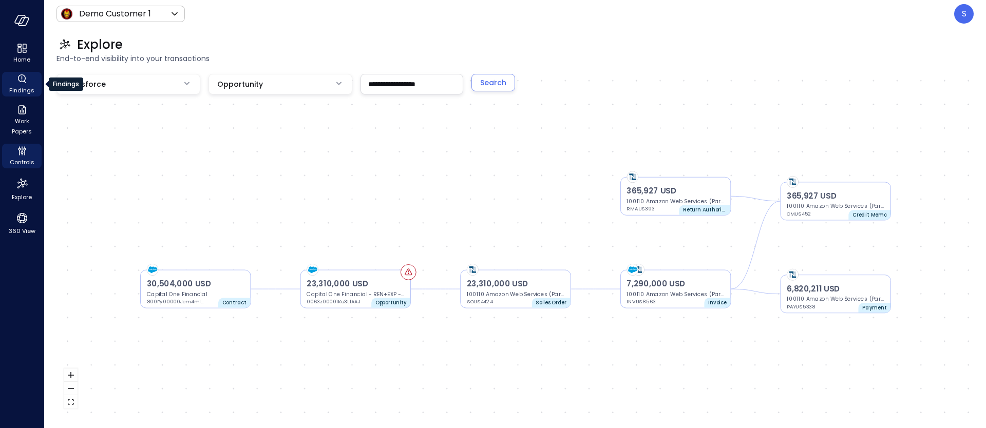
click at [25, 88] on span "Findings" at bounding box center [21, 90] width 25 height 10
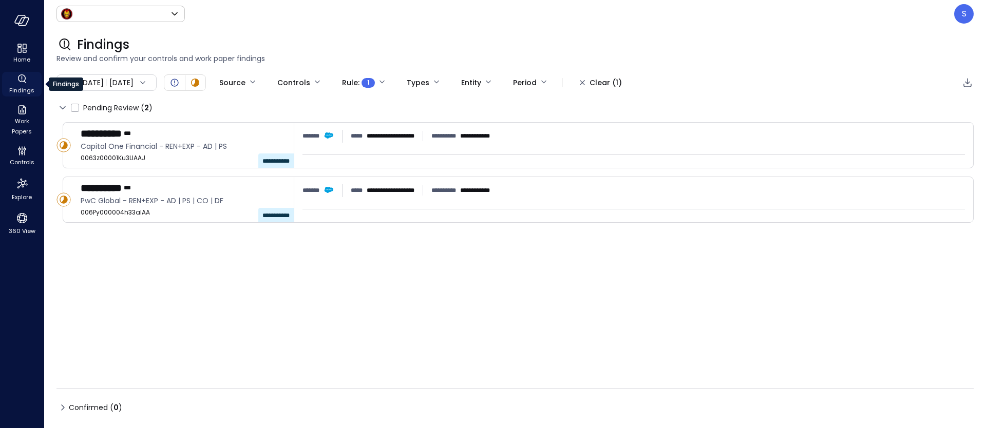
type input "*****"
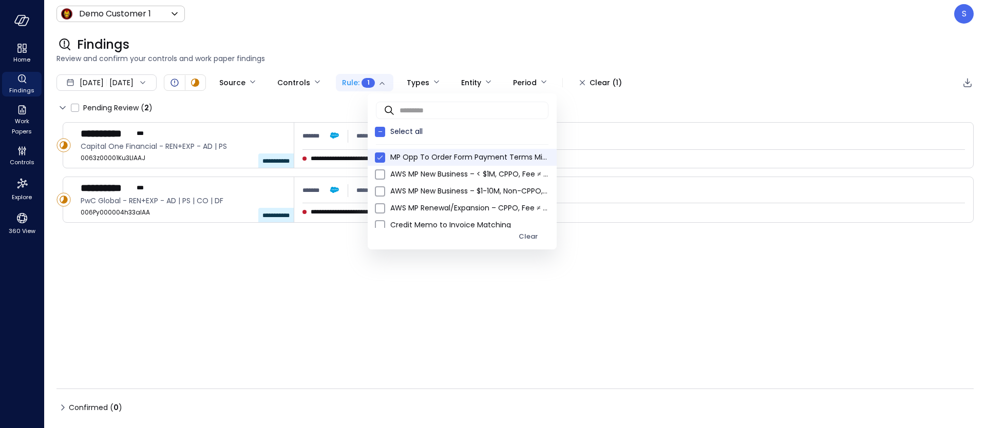
click at [416, 82] on body "**********" at bounding box center [493, 214] width 986 height 428
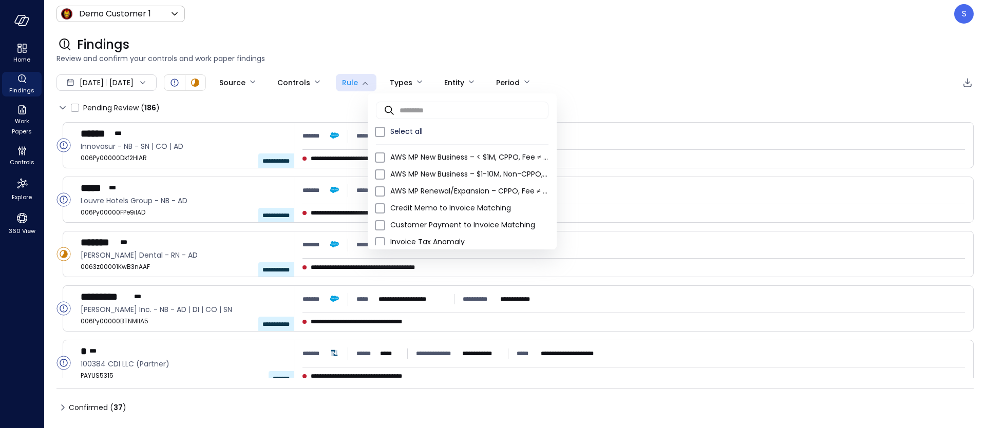
click at [273, 104] on div at bounding box center [493, 214] width 986 height 428
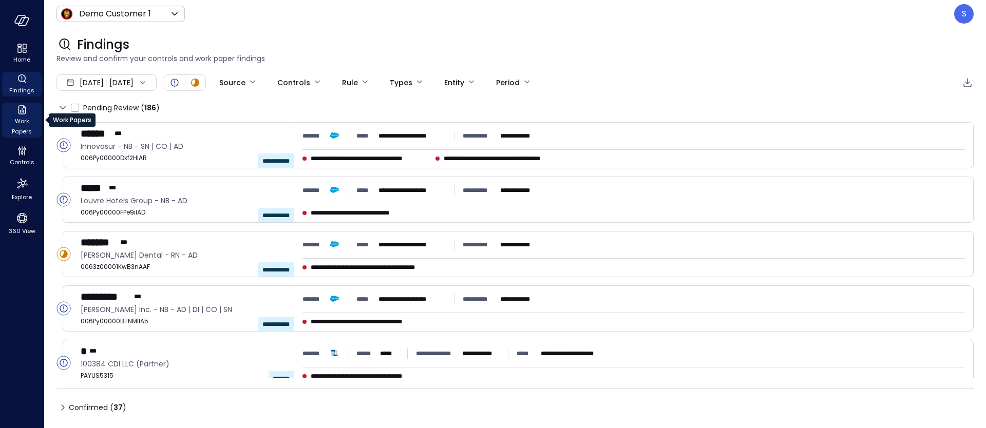
click at [25, 130] on span "Work Papers" at bounding box center [21, 126] width 31 height 21
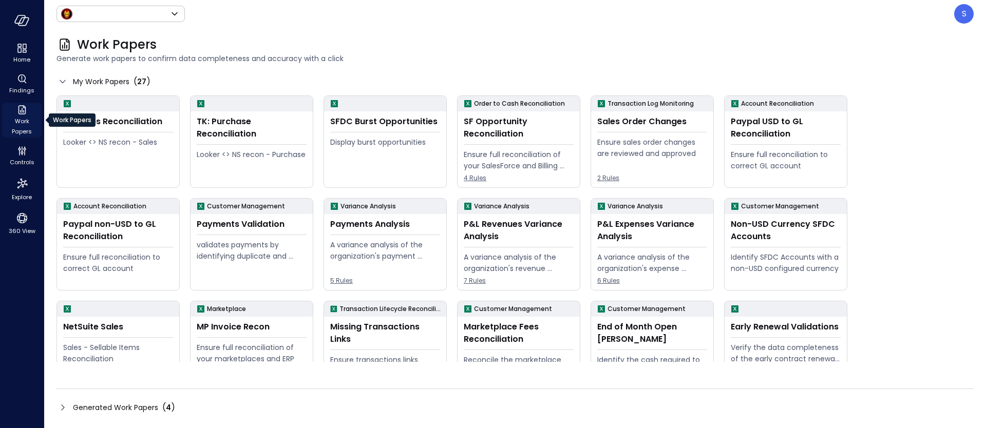
type input "*****"
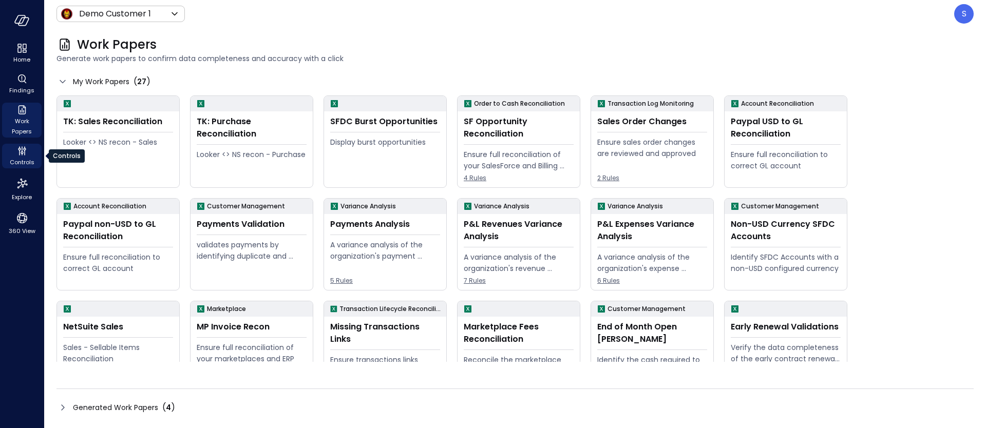
click at [21, 159] on span "Controls" at bounding box center [22, 162] width 25 height 10
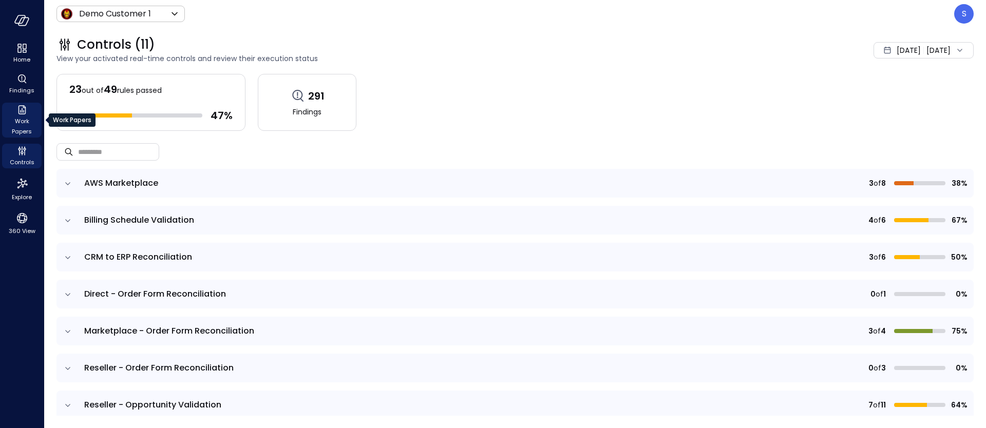
click at [21, 128] on span "Work Papers" at bounding box center [21, 126] width 31 height 21
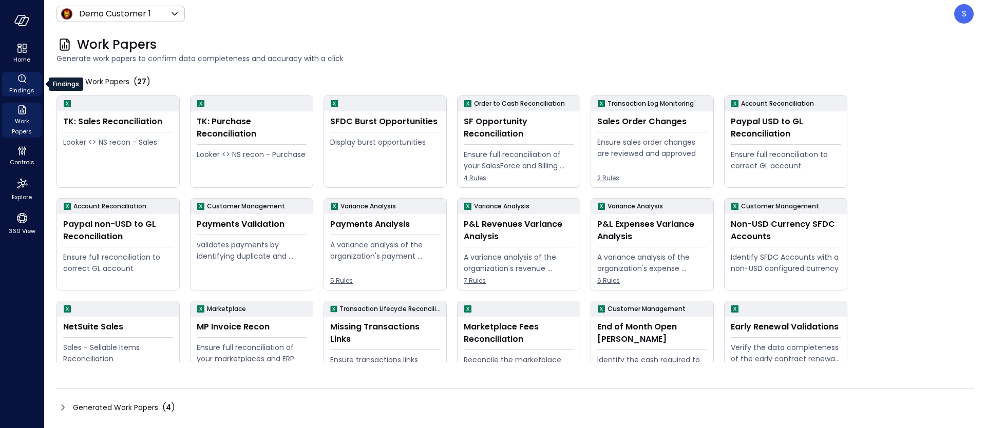
click at [21, 84] on icon "Findings" at bounding box center [22, 79] width 12 height 12
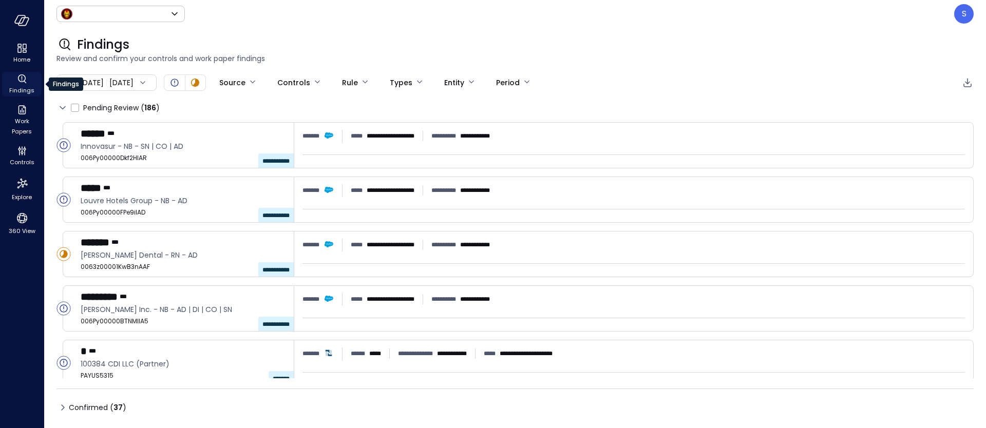
type input "*****"
